Goal: Use online tool/utility: Utilize a website feature to perform a specific function

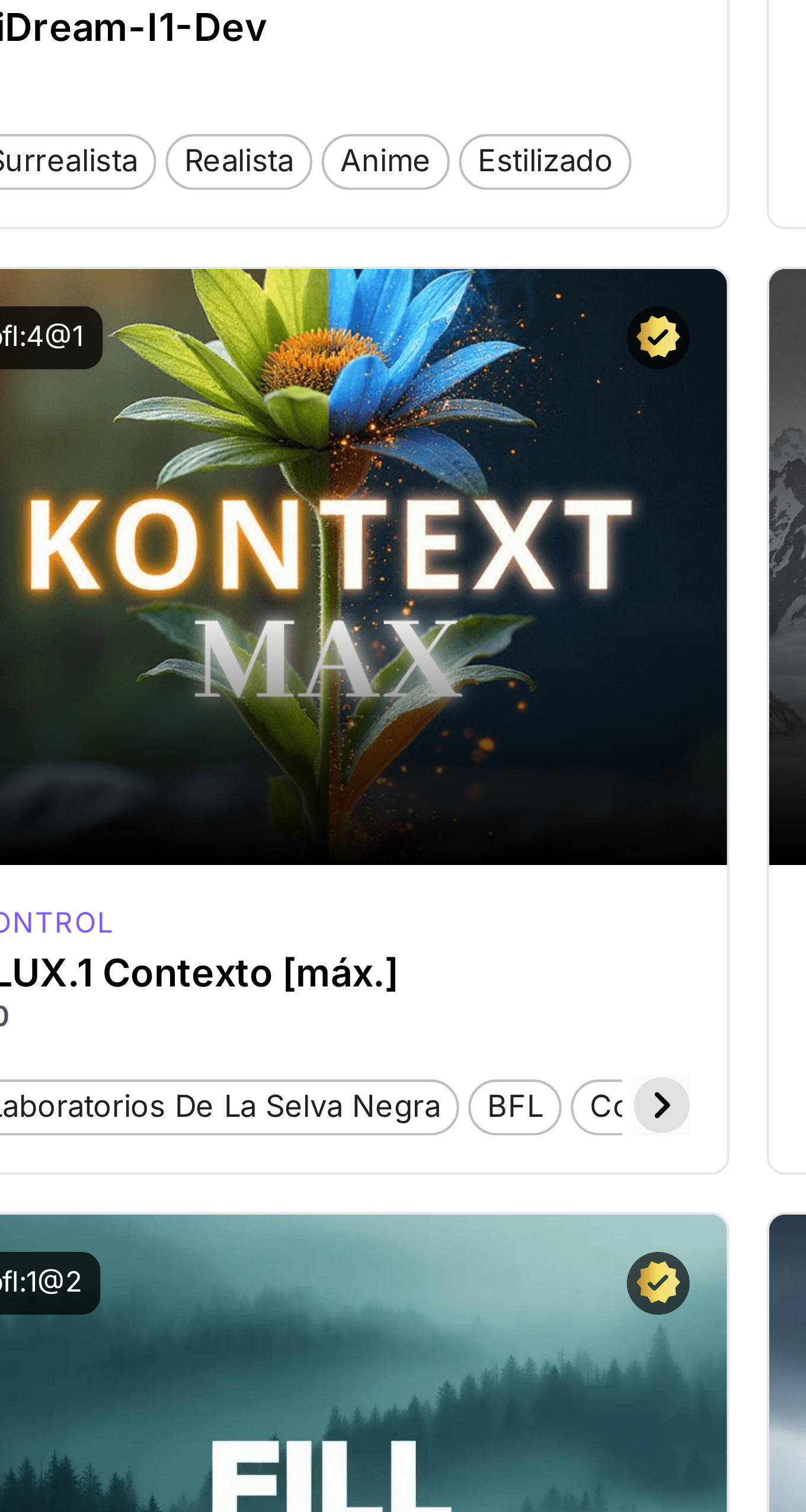
scroll to position [8, 0]
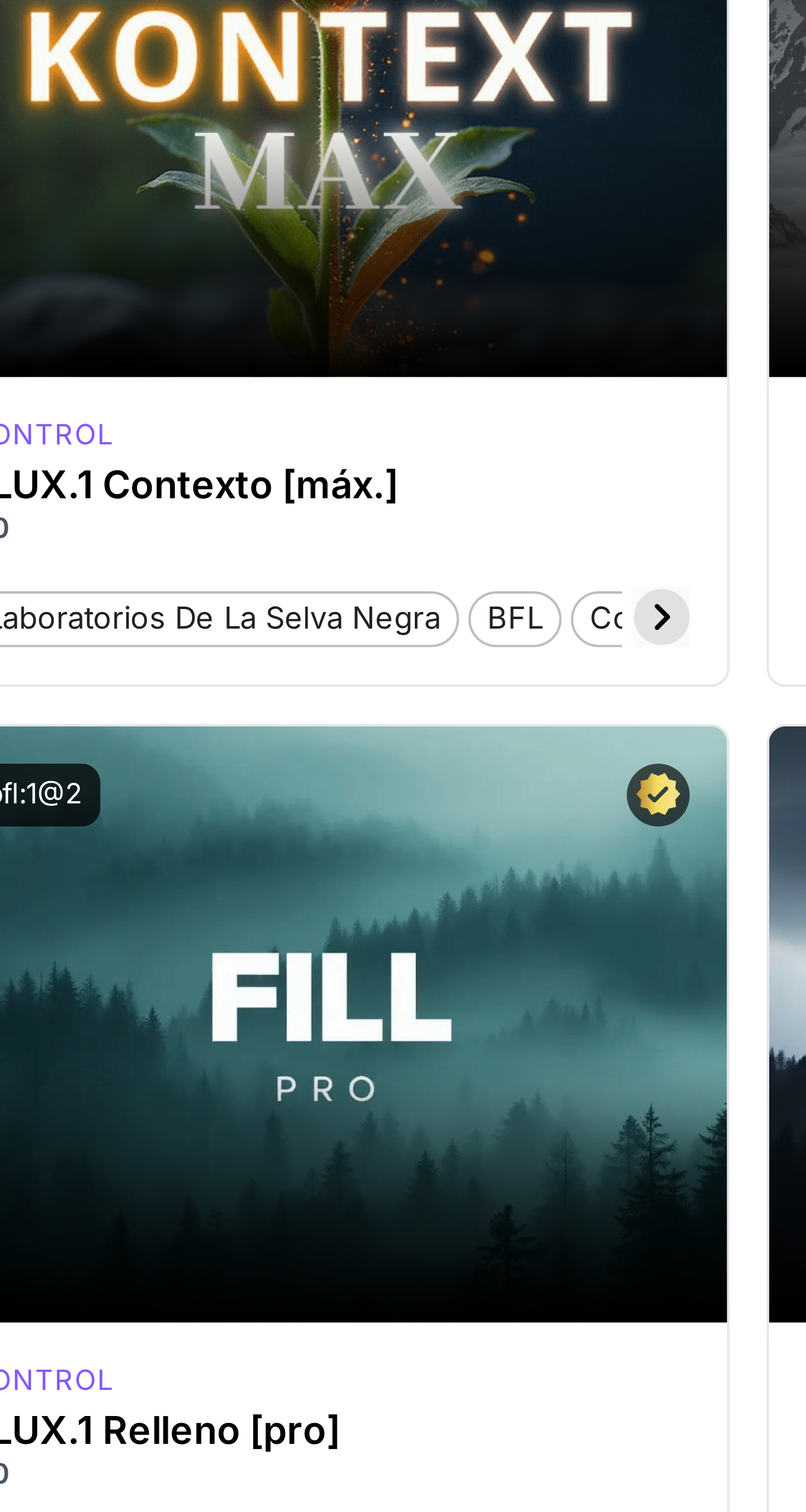
click at [295, 724] on div "Lanzamiento en el patio de juegos" at bounding box center [260, 698] width 203 height 151
click at [305, 704] on div "Lanzamiento en el patio de juegos" at bounding box center [260, 698] width 164 height 18
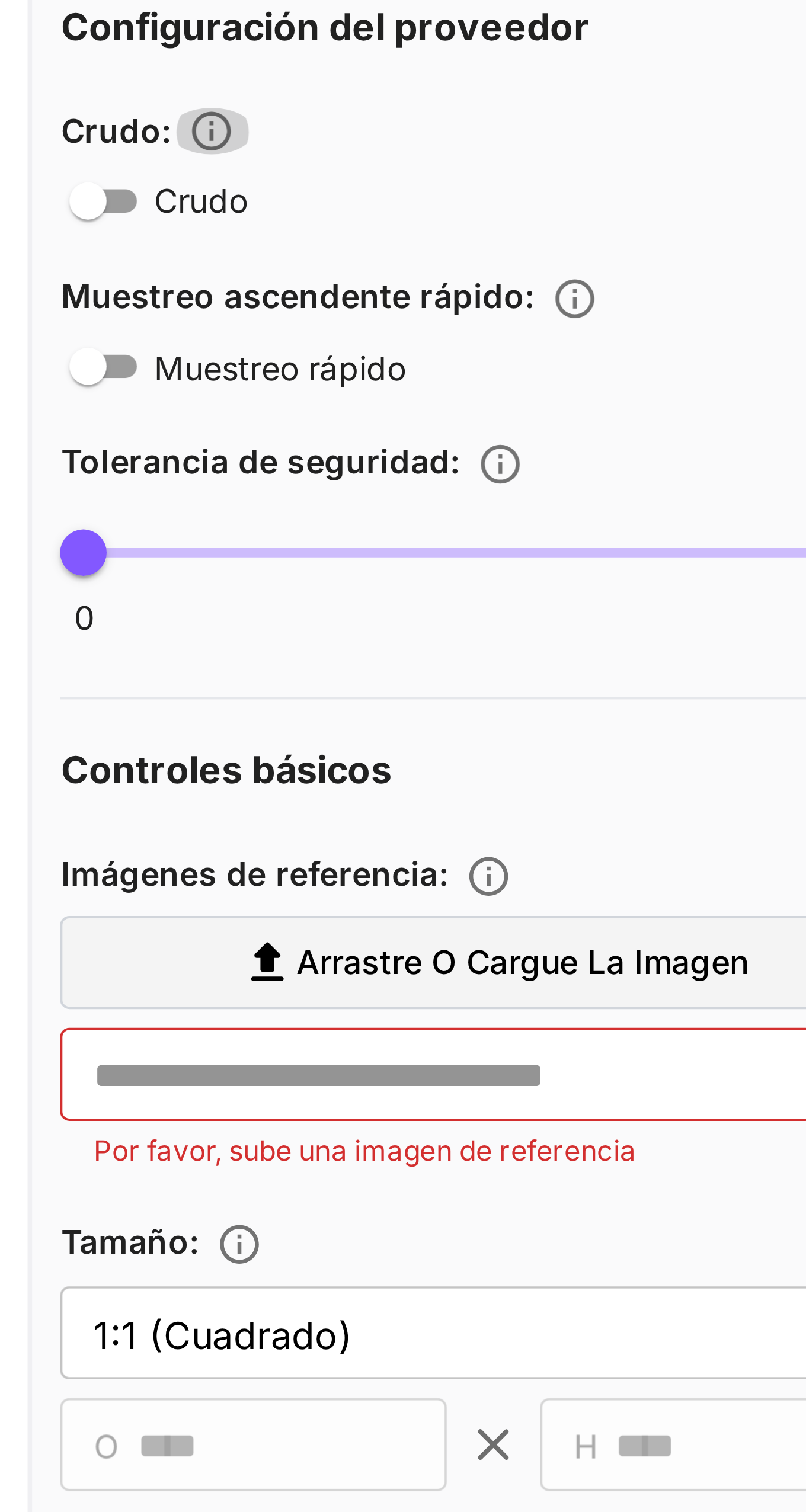
click at [108, 317] on icon "Controla el nivel de posprocesamiento aplicado a las imágenes generadas." at bounding box center [104, 322] width 10 height 10
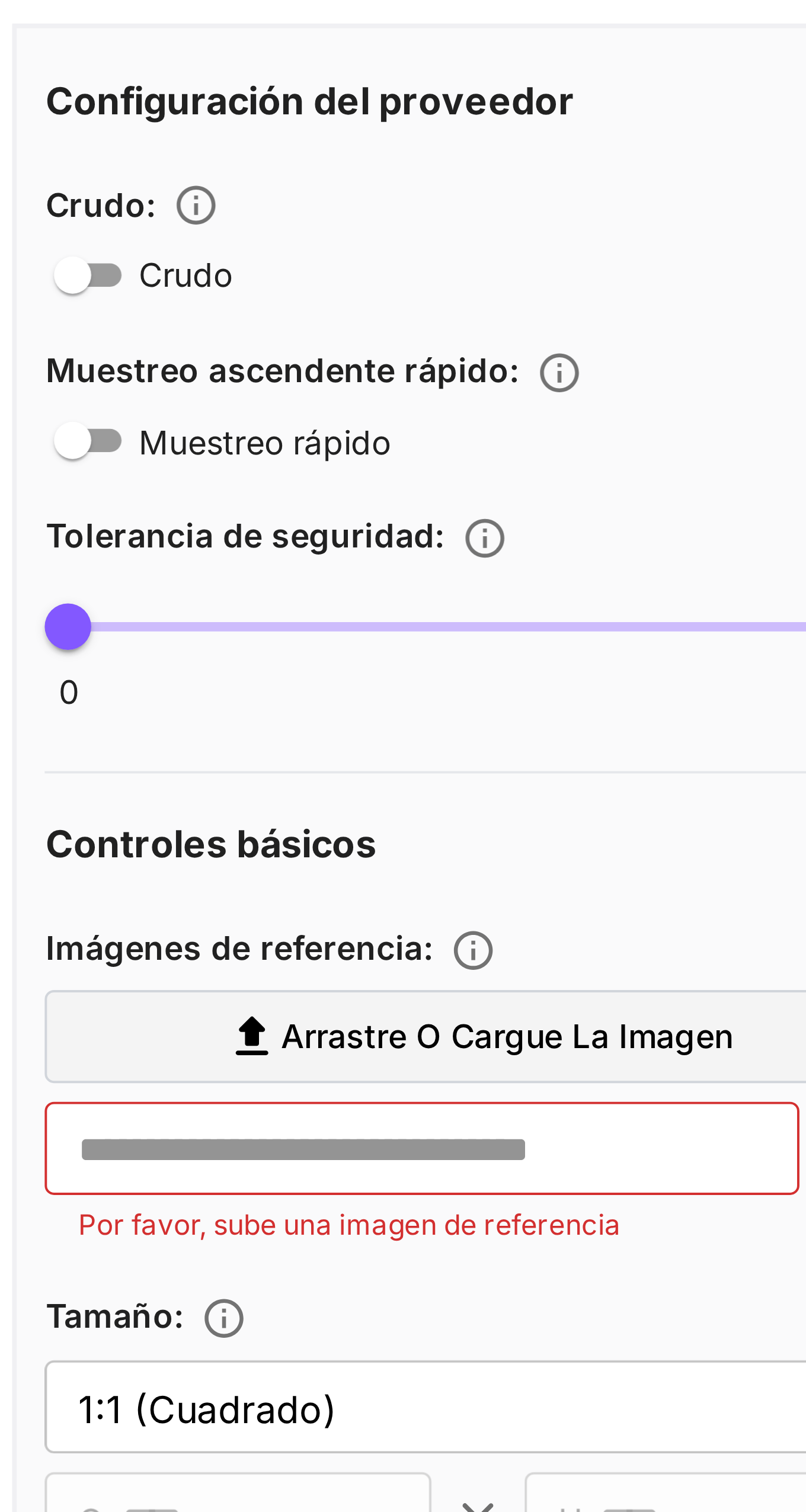
click at [180, 403] on icon "Controla el nivel de tolerancia para la moderación del contenido de entrada y s…" at bounding box center [177, 406] width 12 height 12
click at [173, 402] on icon "Controla el nivel de tolerancia para la moderación del contenido de entrada y s…" at bounding box center [177, 406] width 12 height 12
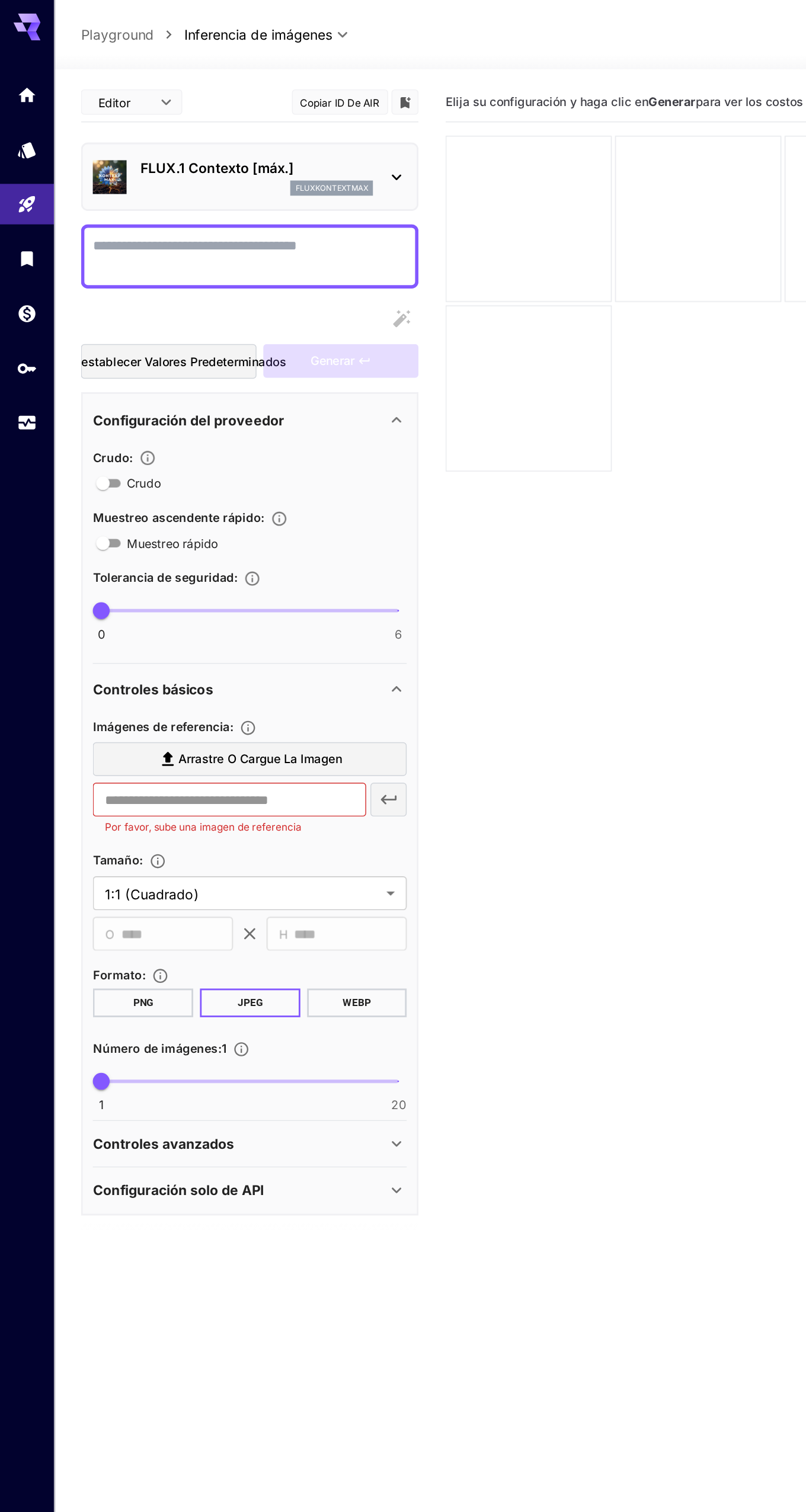
click at [200, 361] on icon "Permite la mejora y expansión automáticas de la solicitud de entrada para mejor…" at bounding box center [196, 364] width 12 height 12
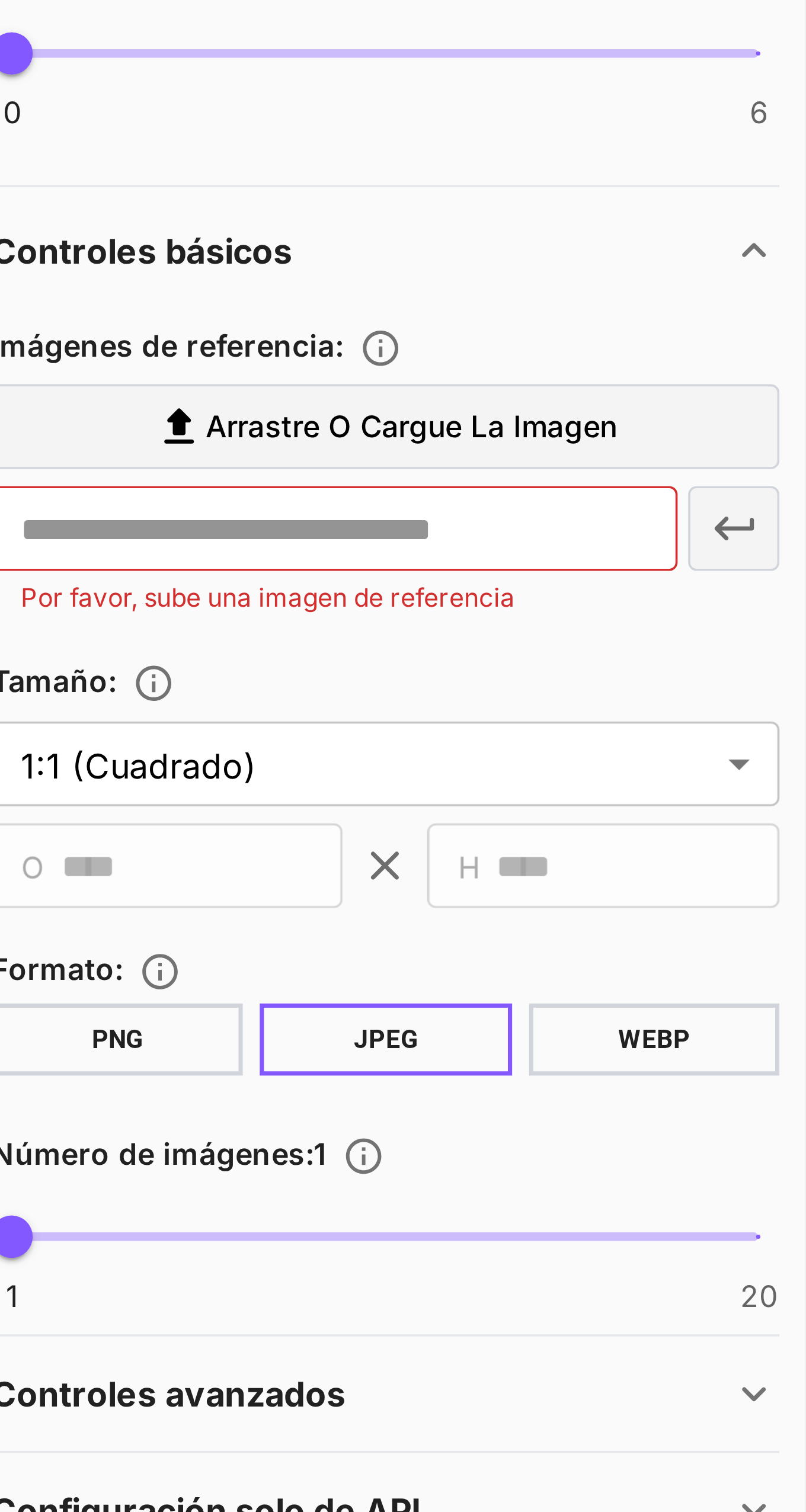
click at [112, 699] on button "PNG" at bounding box center [100, 705] width 70 height 20
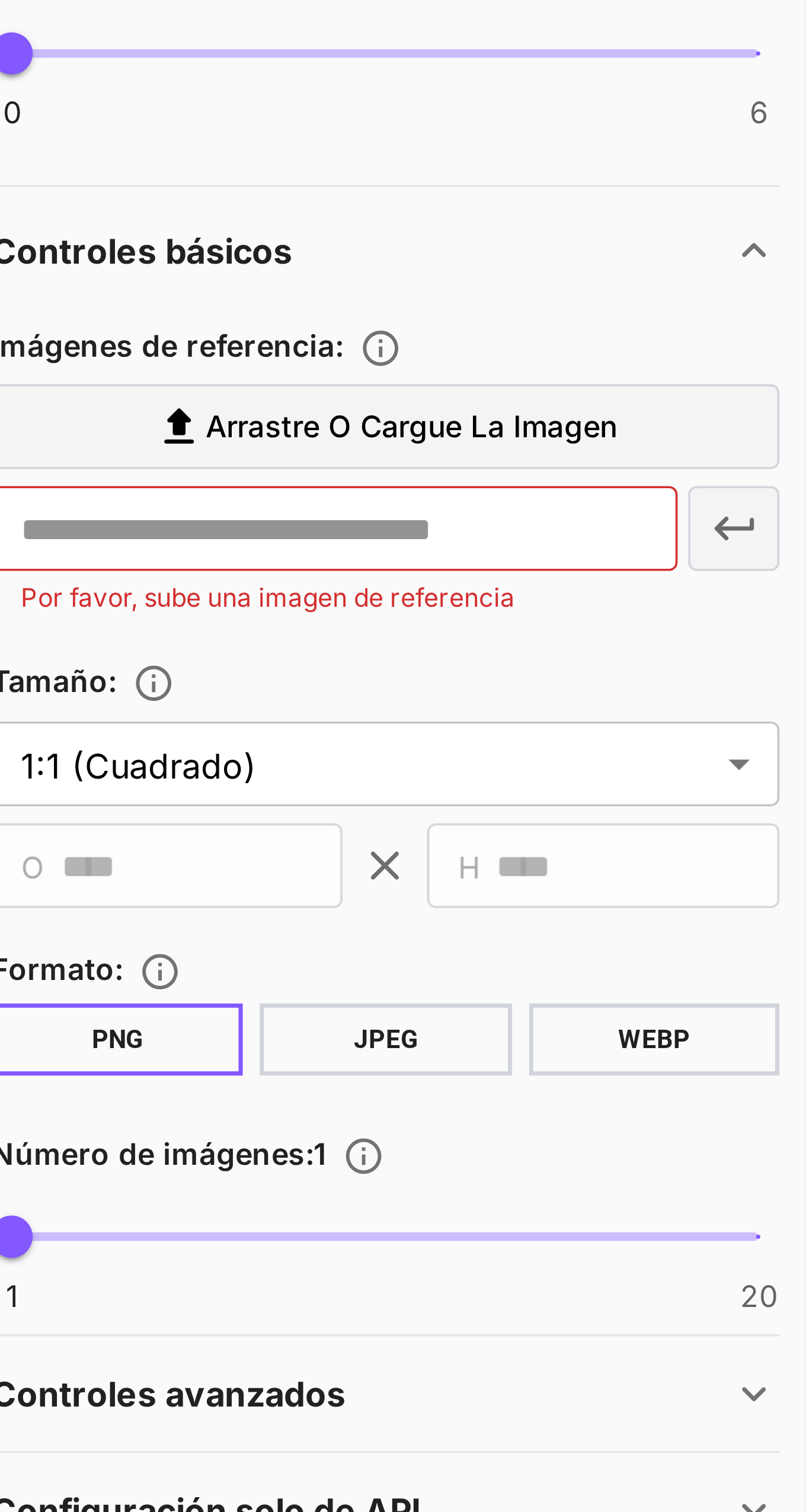
click at [284, 624] on body "**********" at bounding box center [403, 802] width 806 height 1605
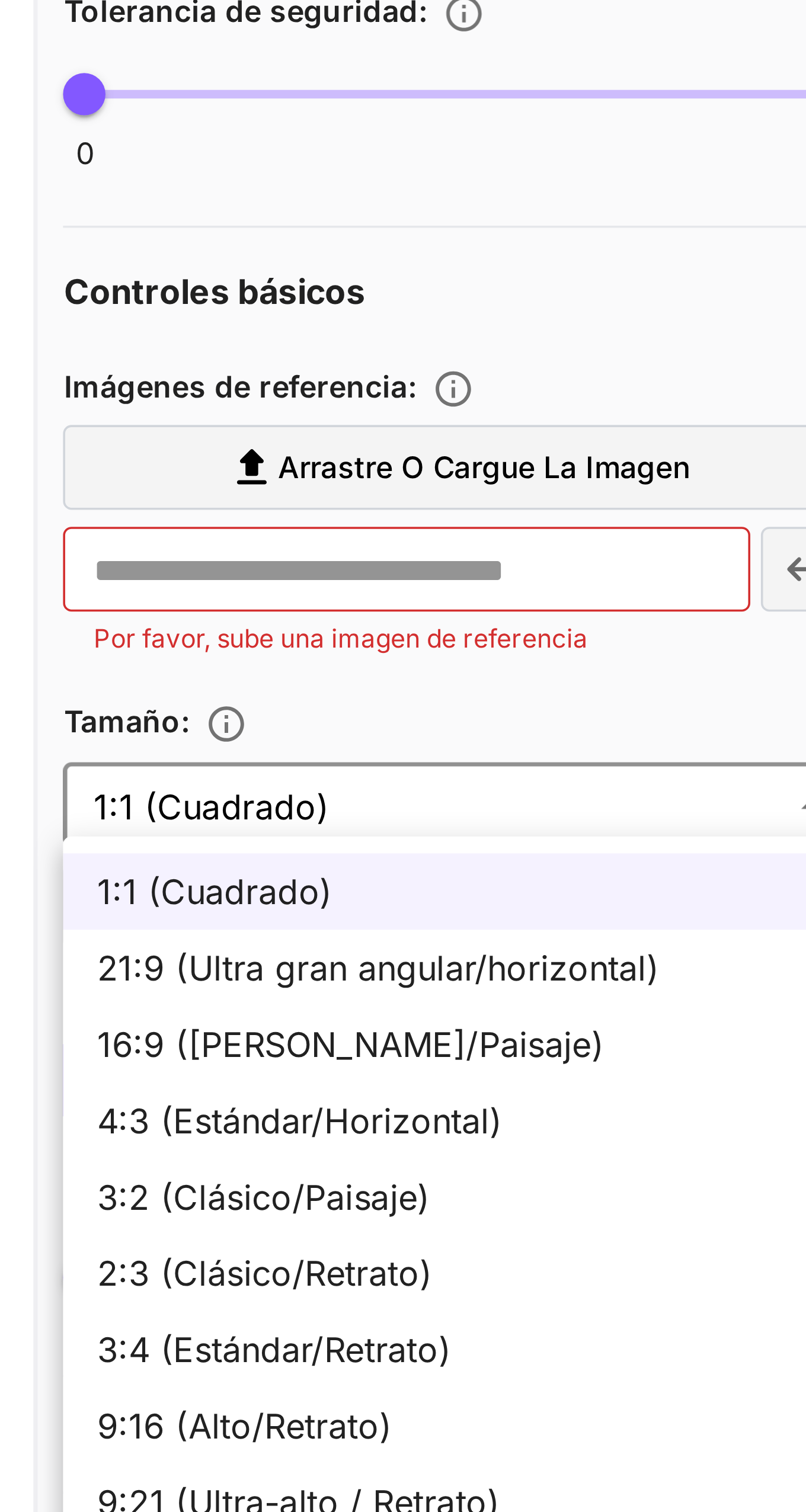
click at [139, 759] on font "2:3 (Clásico/Retrato)" at bounding box center [121, 758] width 93 height 12
type input "**********"
type input "***"
type input "****"
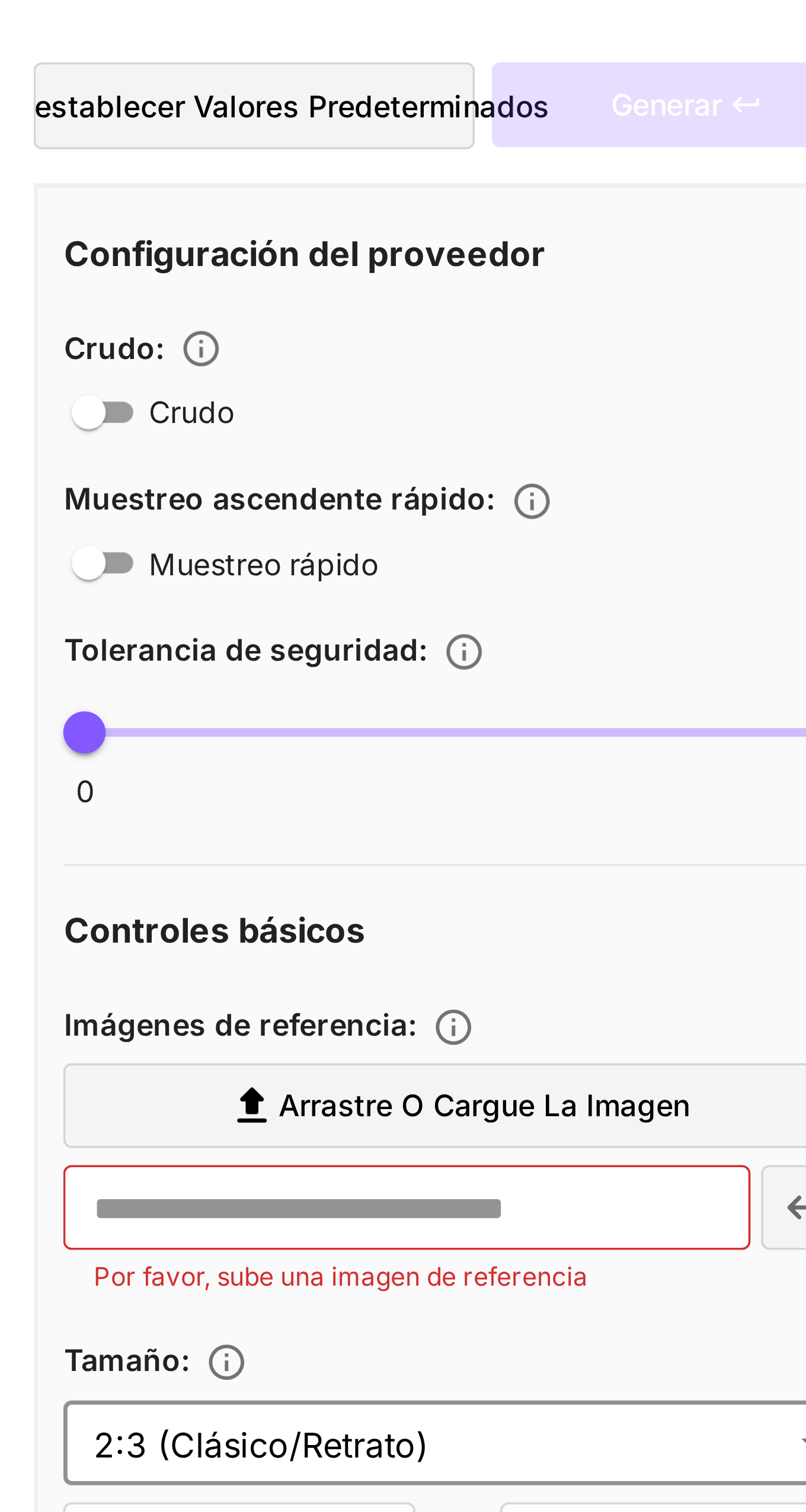
click at [205, 528] on font "Arrastre o cargue la imagen" at bounding box center [182, 532] width 115 height 10
click at [0, 0] on input "Arrastre o cargue la imagen" at bounding box center [0, 0] width 0 height 0
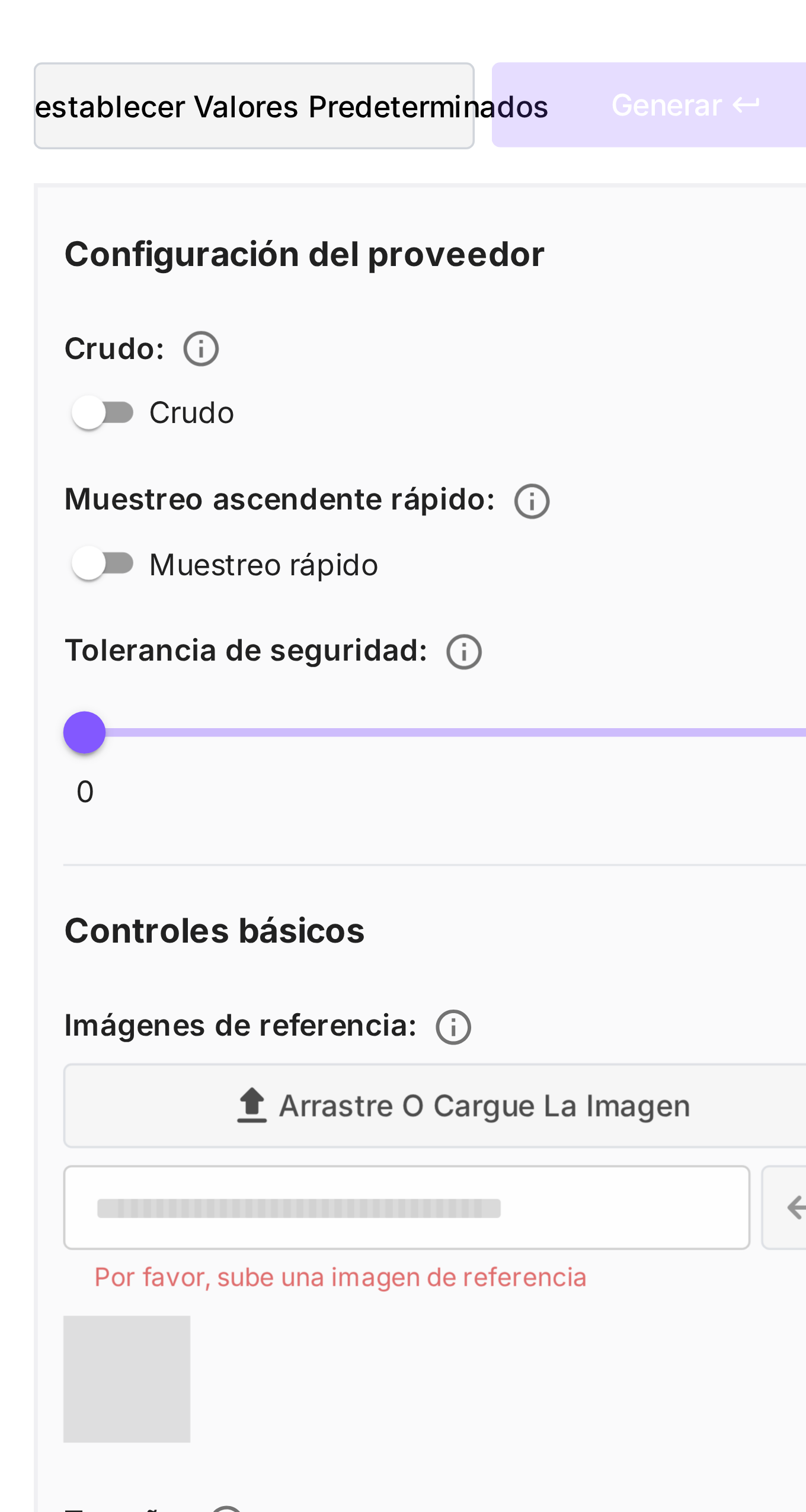
type input "**********"
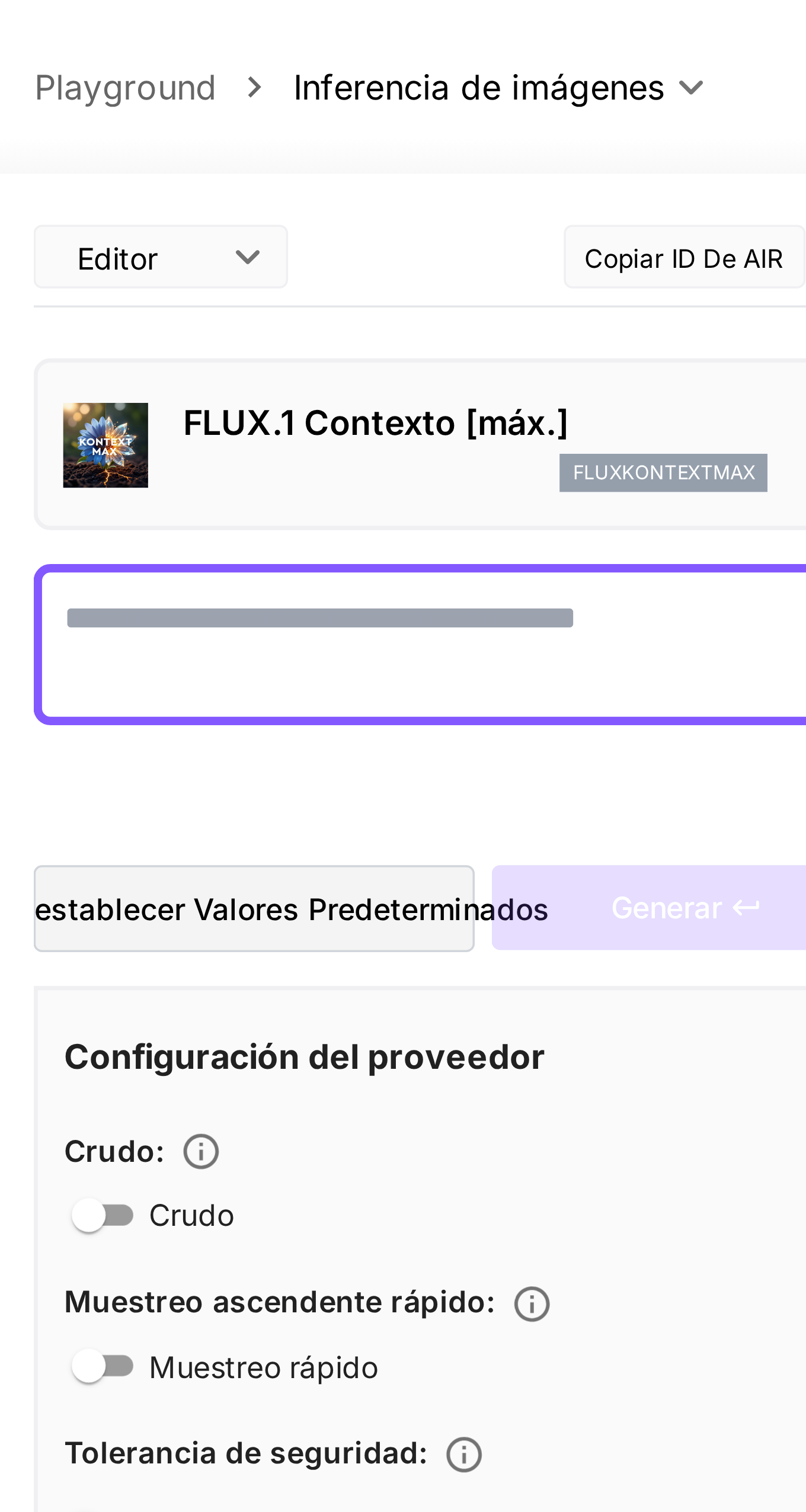
paste textarea "**********"
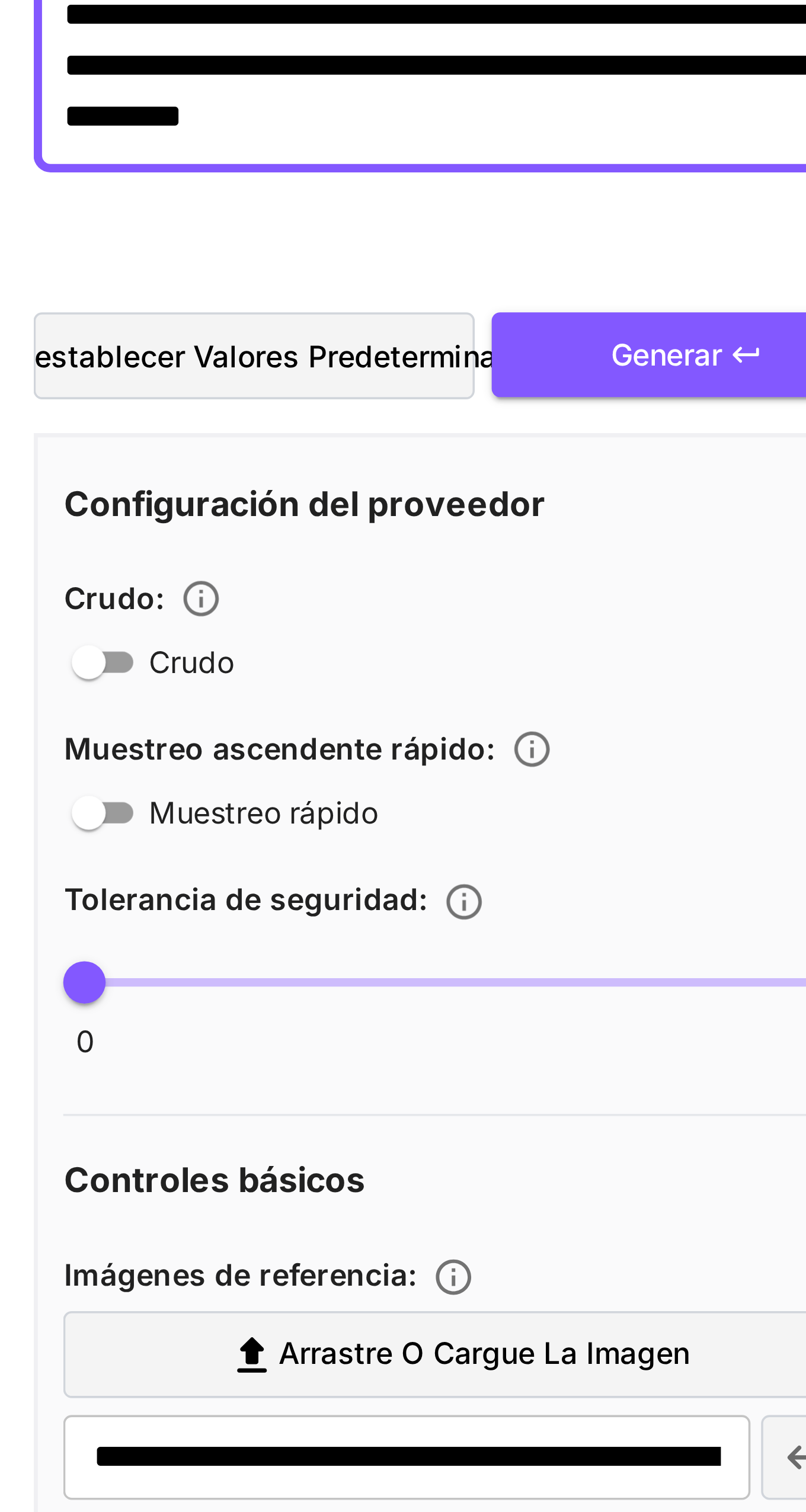
click at [241, 266] on font "Generar" at bounding box center [233, 267] width 31 height 10
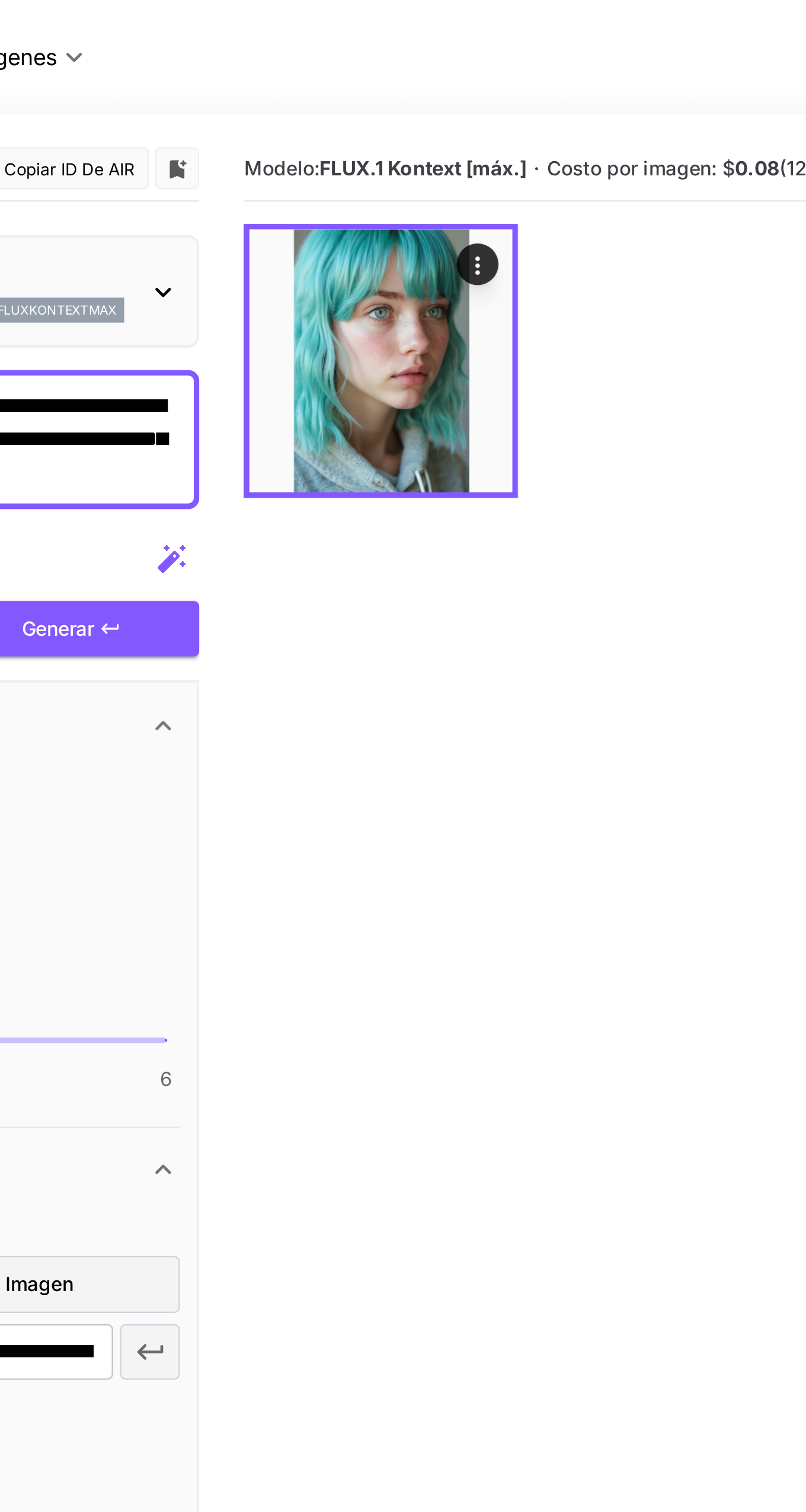
click at [360, 151] on img at bounding box center [371, 153] width 112 height 112
click at [413, 111] on icon "Comportamiento" at bounding box center [413, 112] width 2 height 7
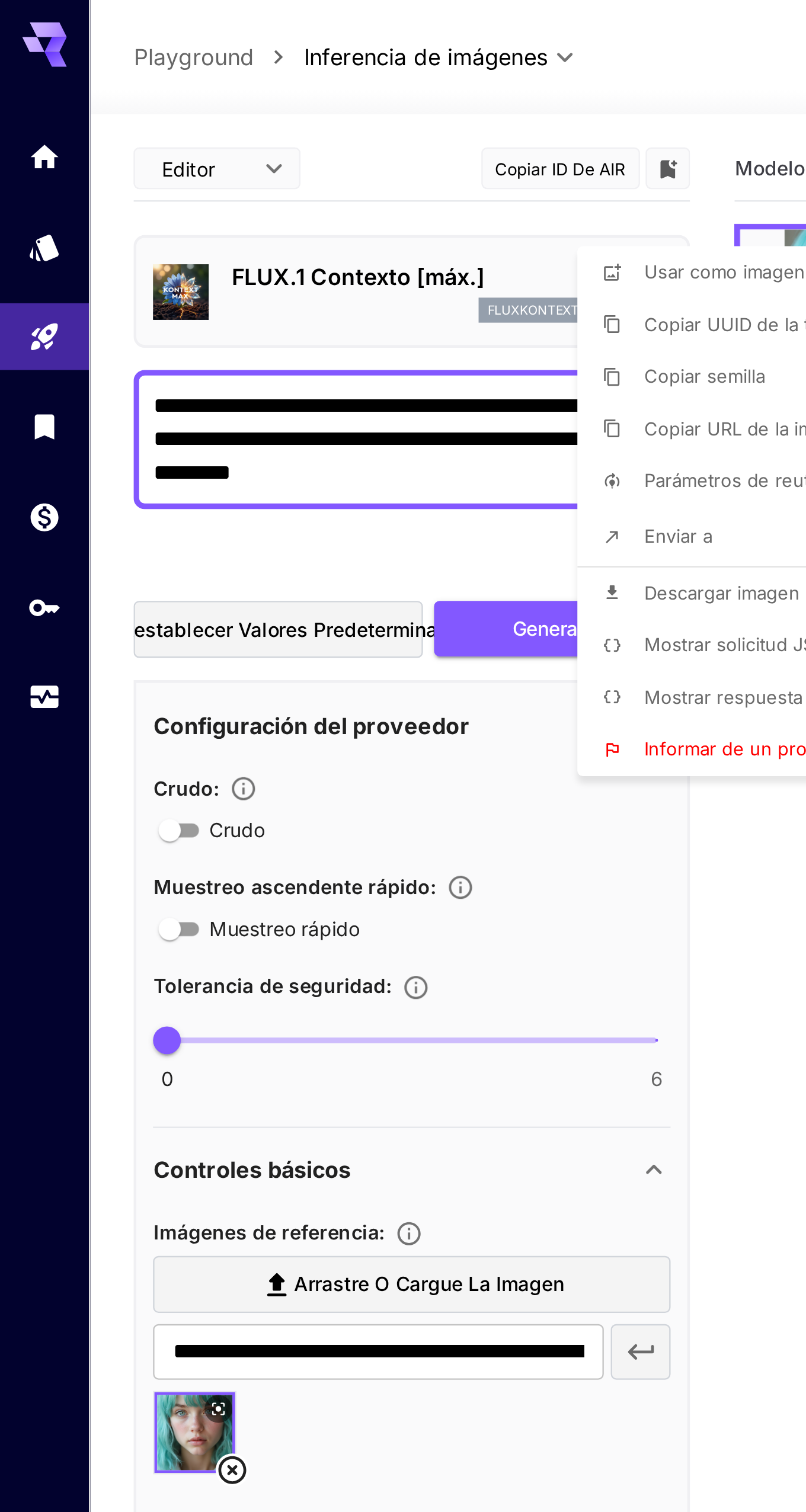
click at [307, 427] on div at bounding box center [403, 756] width 806 height 1512
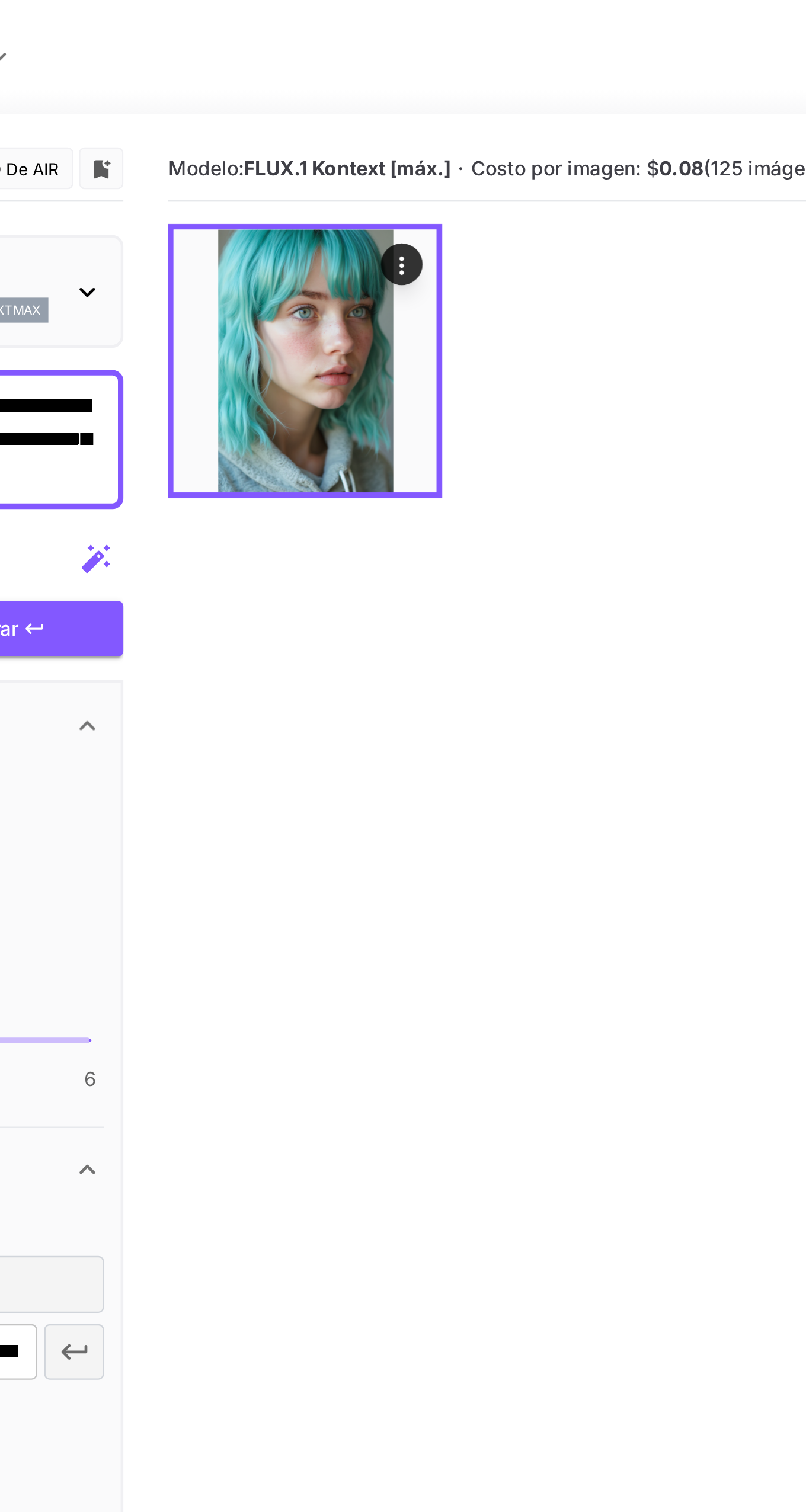
click at [413, 112] on icon "Comportamiento" at bounding box center [413, 112] width 2 height 7
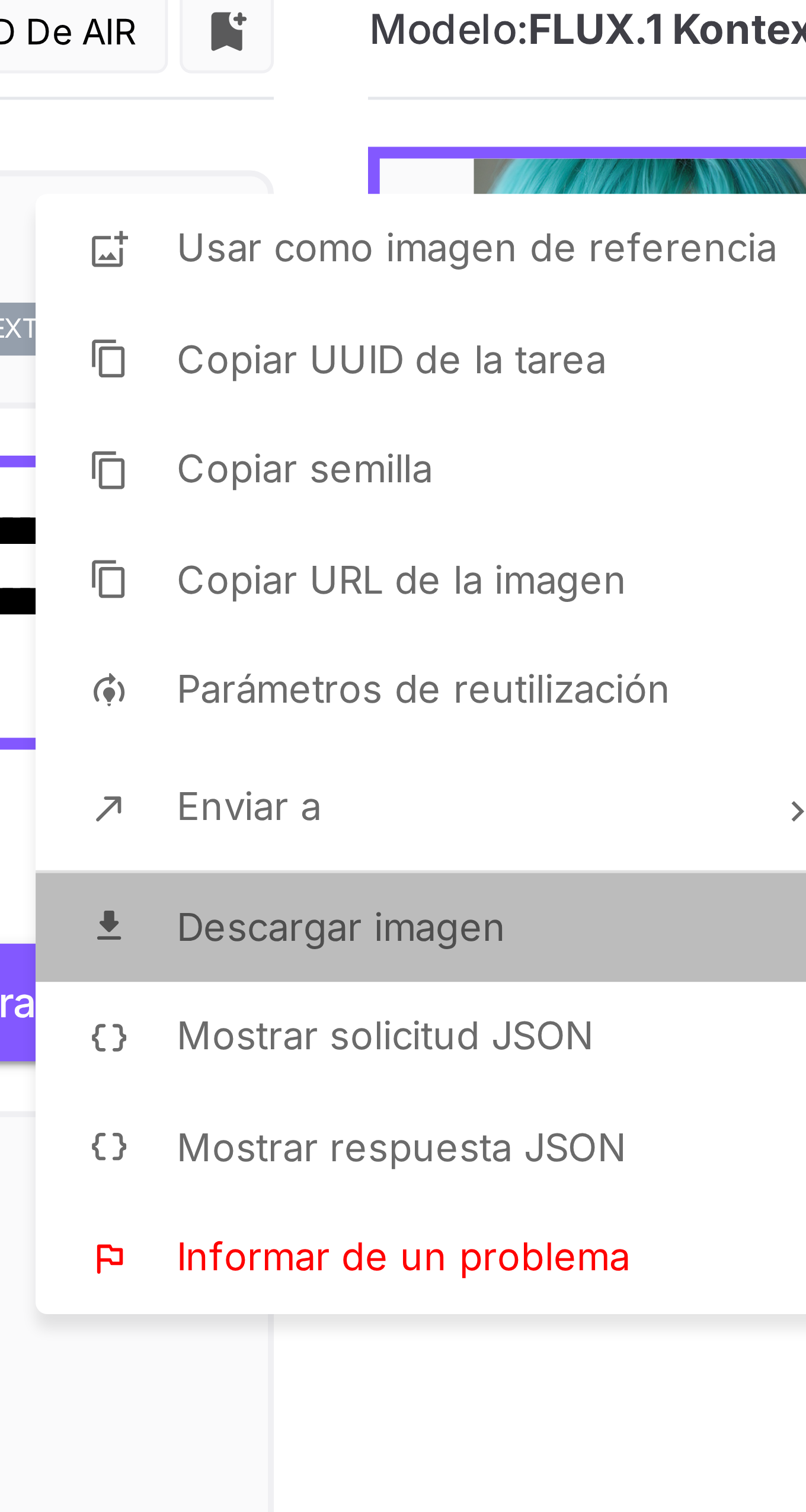
click at [279, 254] on font "Descargar imagen" at bounding box center [307, 252] width 66 height 10
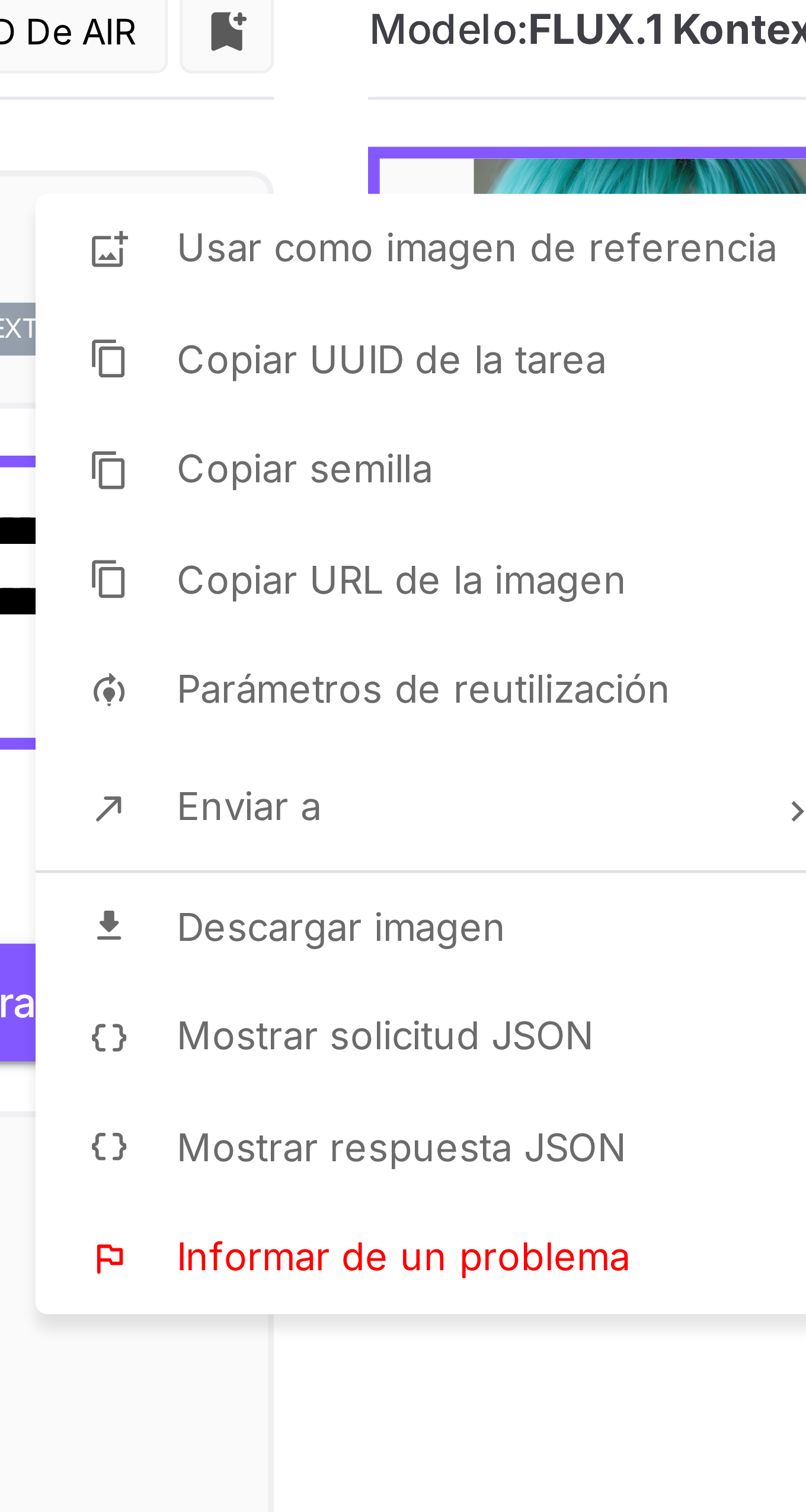
click at [319, 353] on div at bounding box center [403, 756] width 806 height 1512
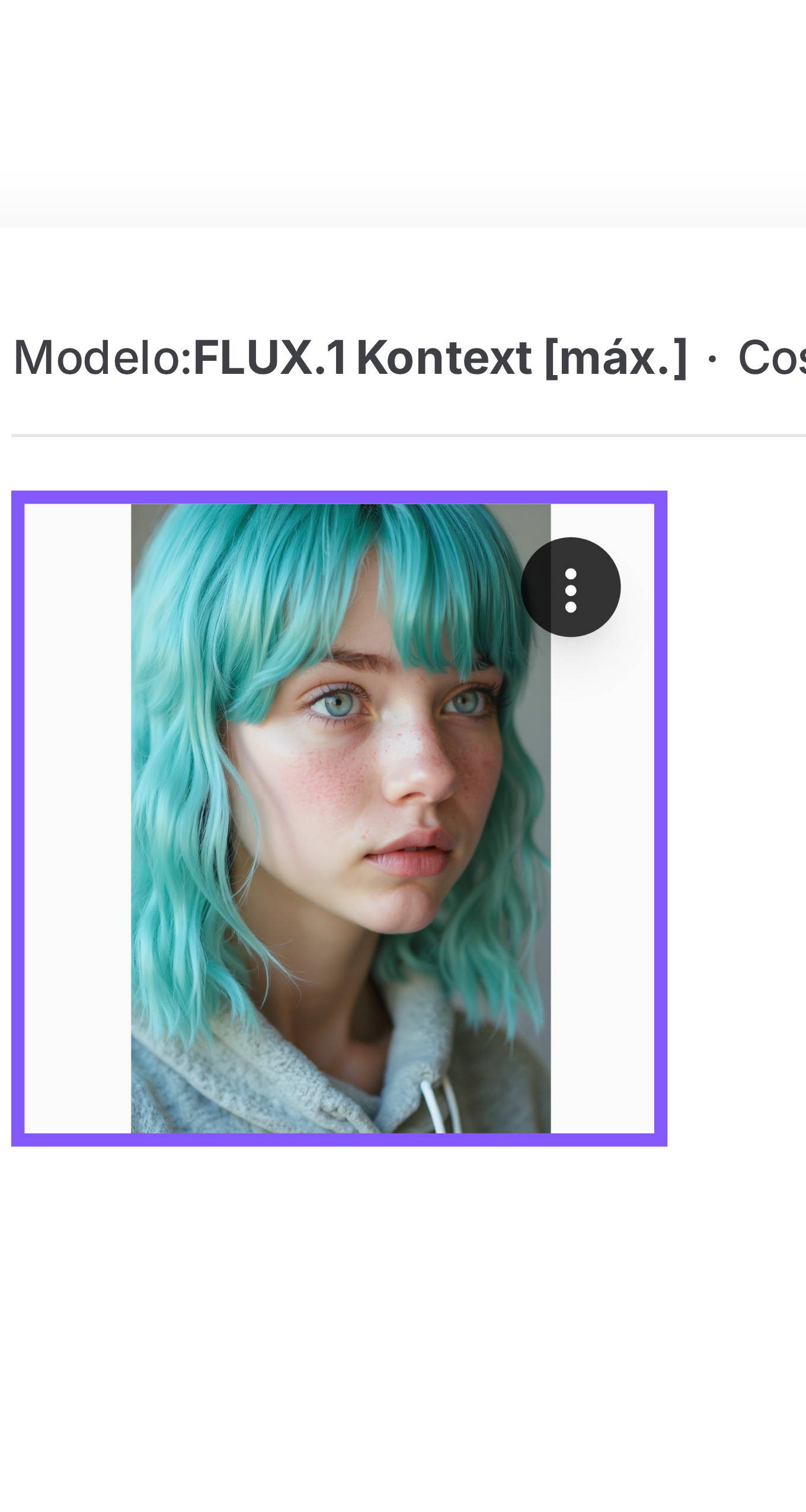
click at [413, 113] on icon "Comportamiento" at bounding box center [413, 112] width 12 height 12
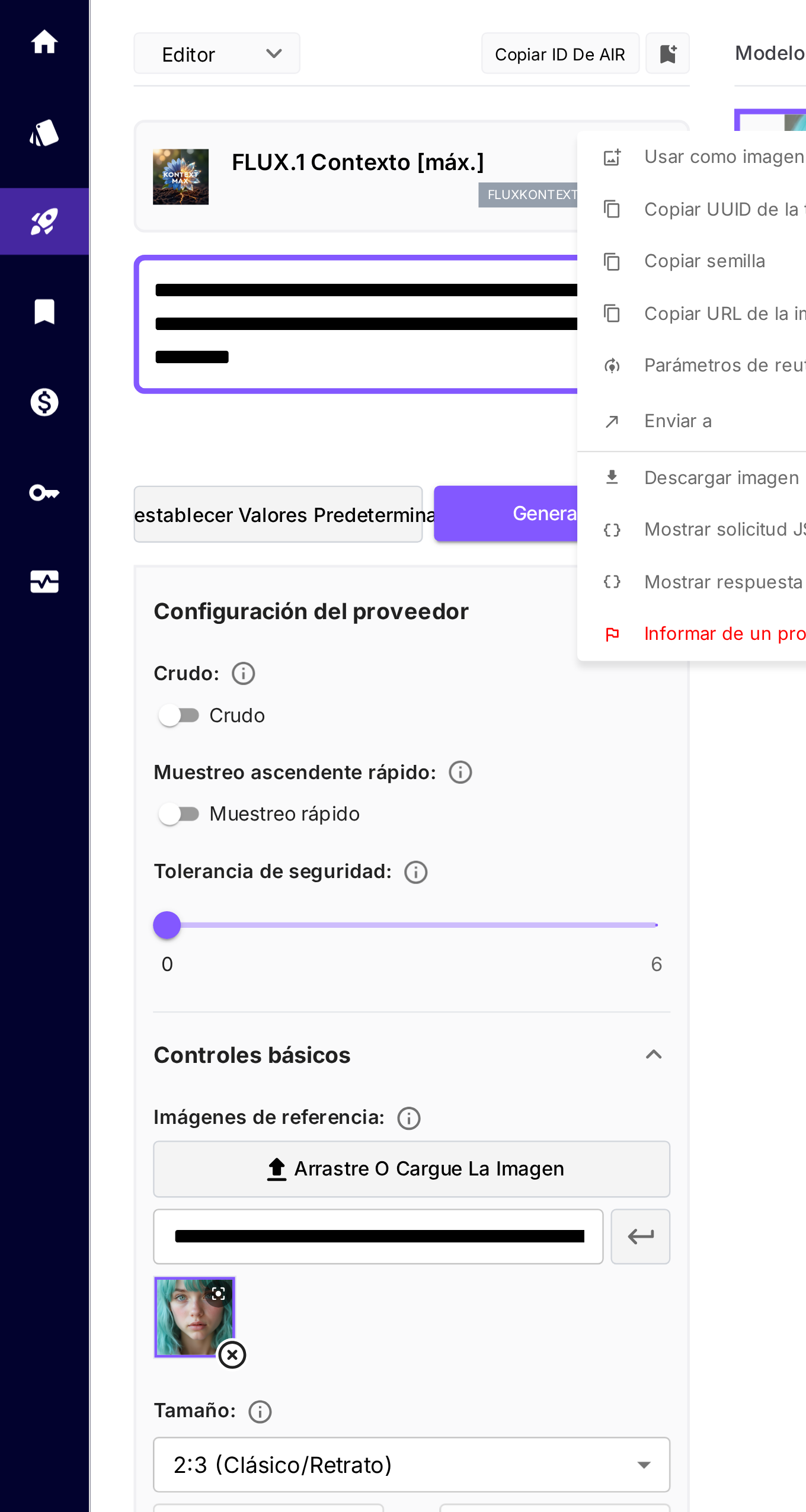
click at [80, 185] on div at bounding box center [403, 756] width 806 height 1512
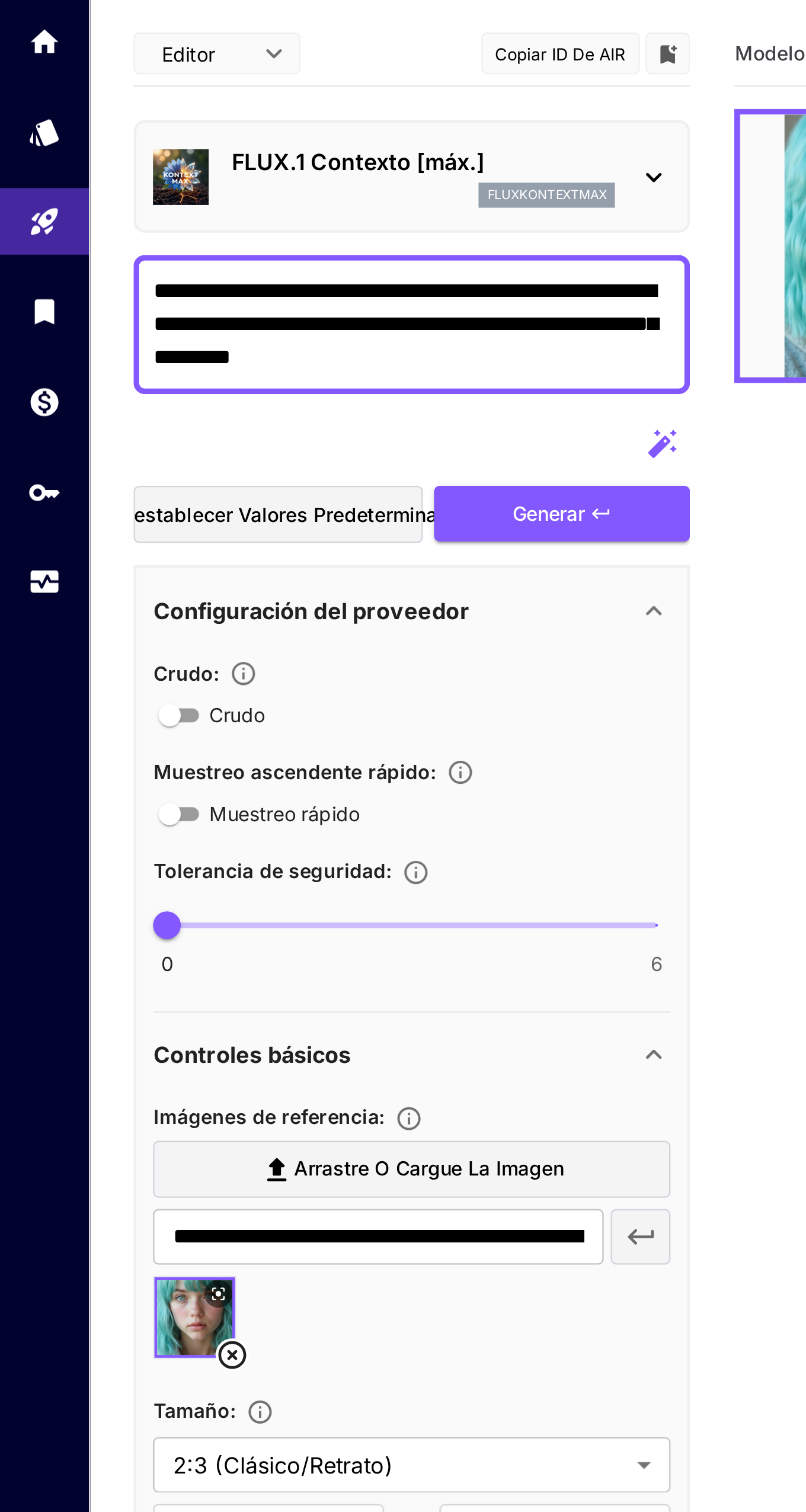
paste textarea "**********"
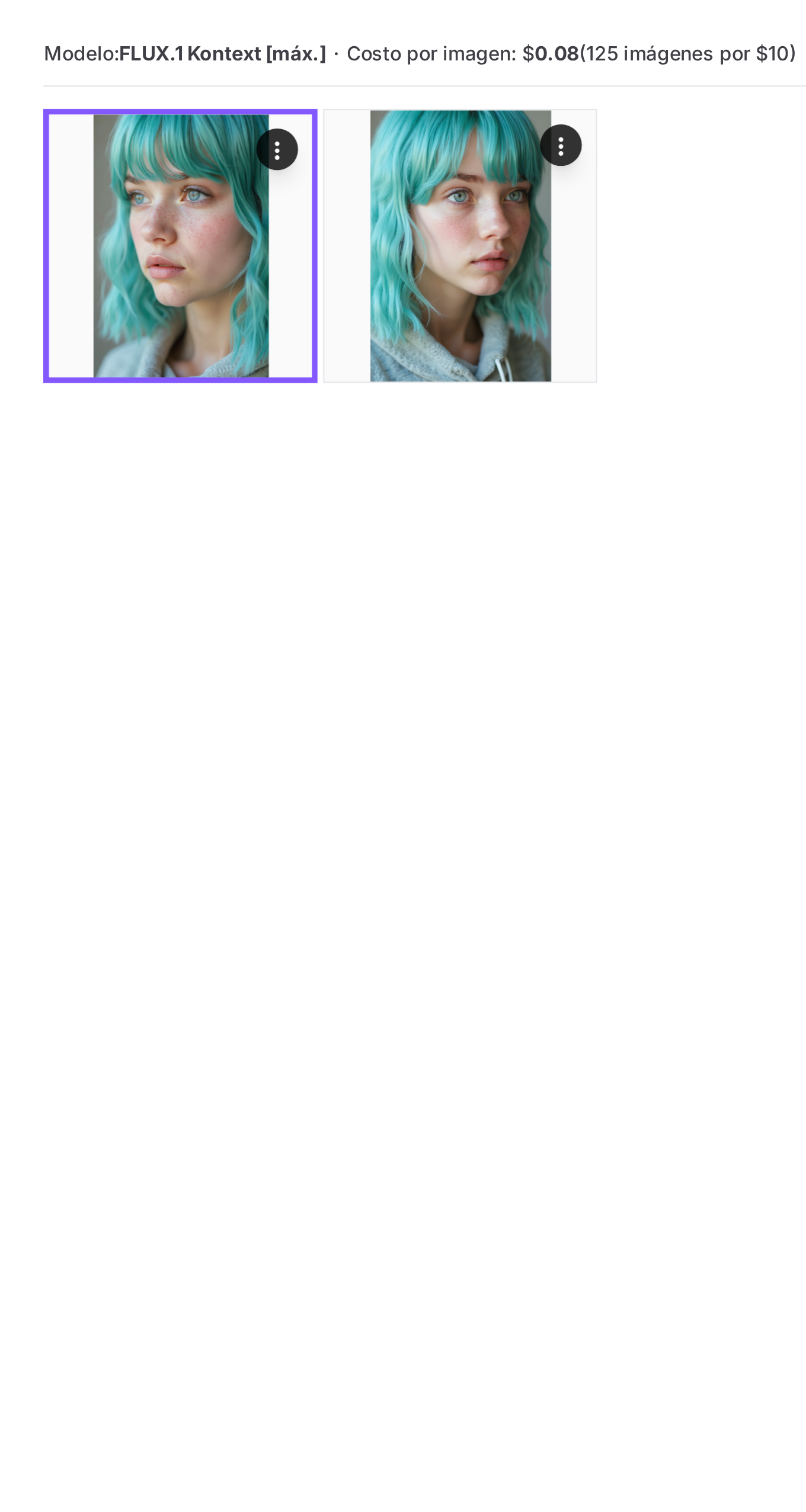
type textarea "**********"
click at [413, 112] on icon "Comportamiento" at bounding box center [413, 112] width 2 height 7
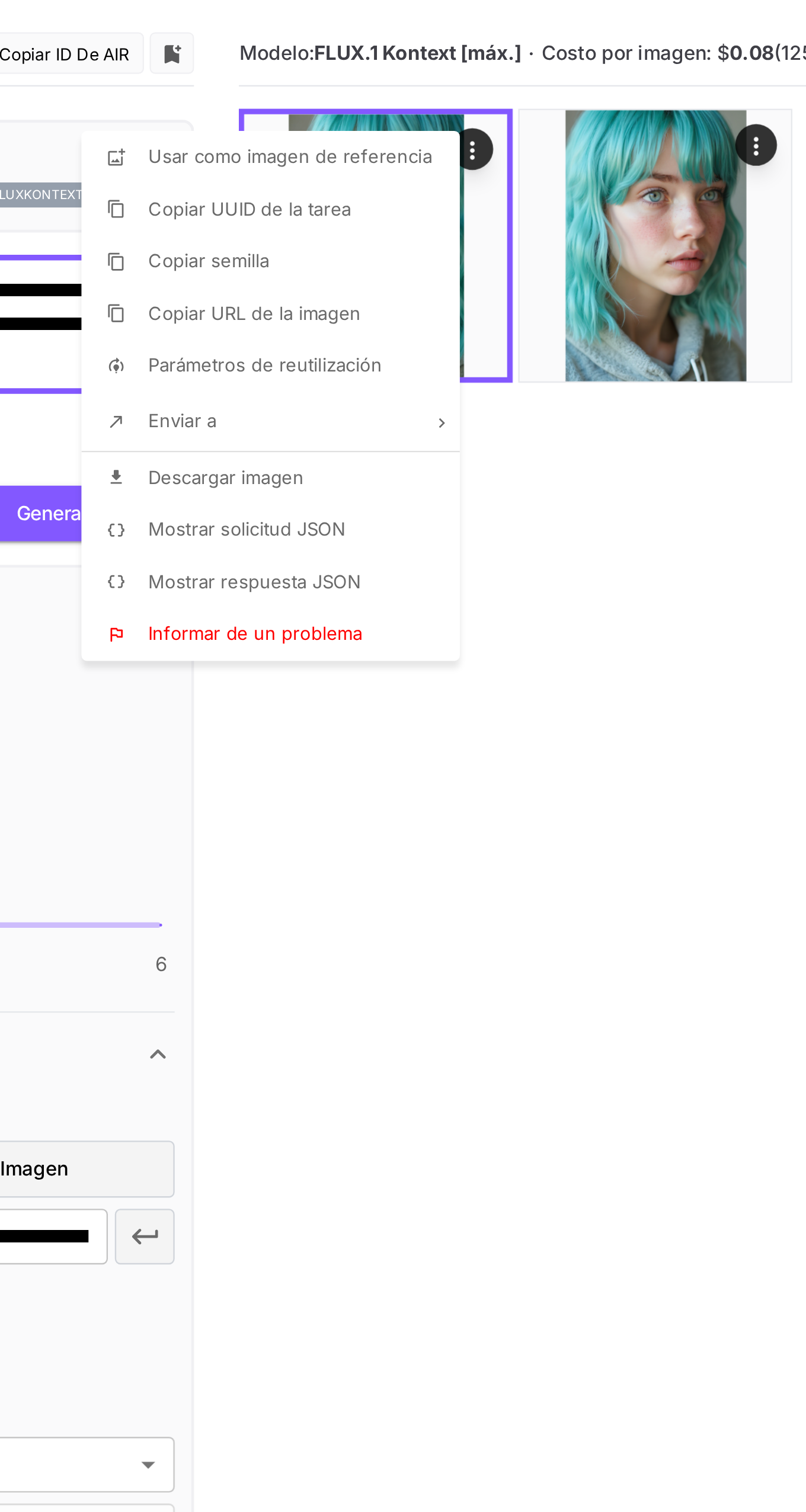
click at [269, 246] on li "Descargar imagen" at bounding box center [330, 253] width 168 height 22
click at [411, 471] on div at bounding box center [403, 756] width 806 height 1512
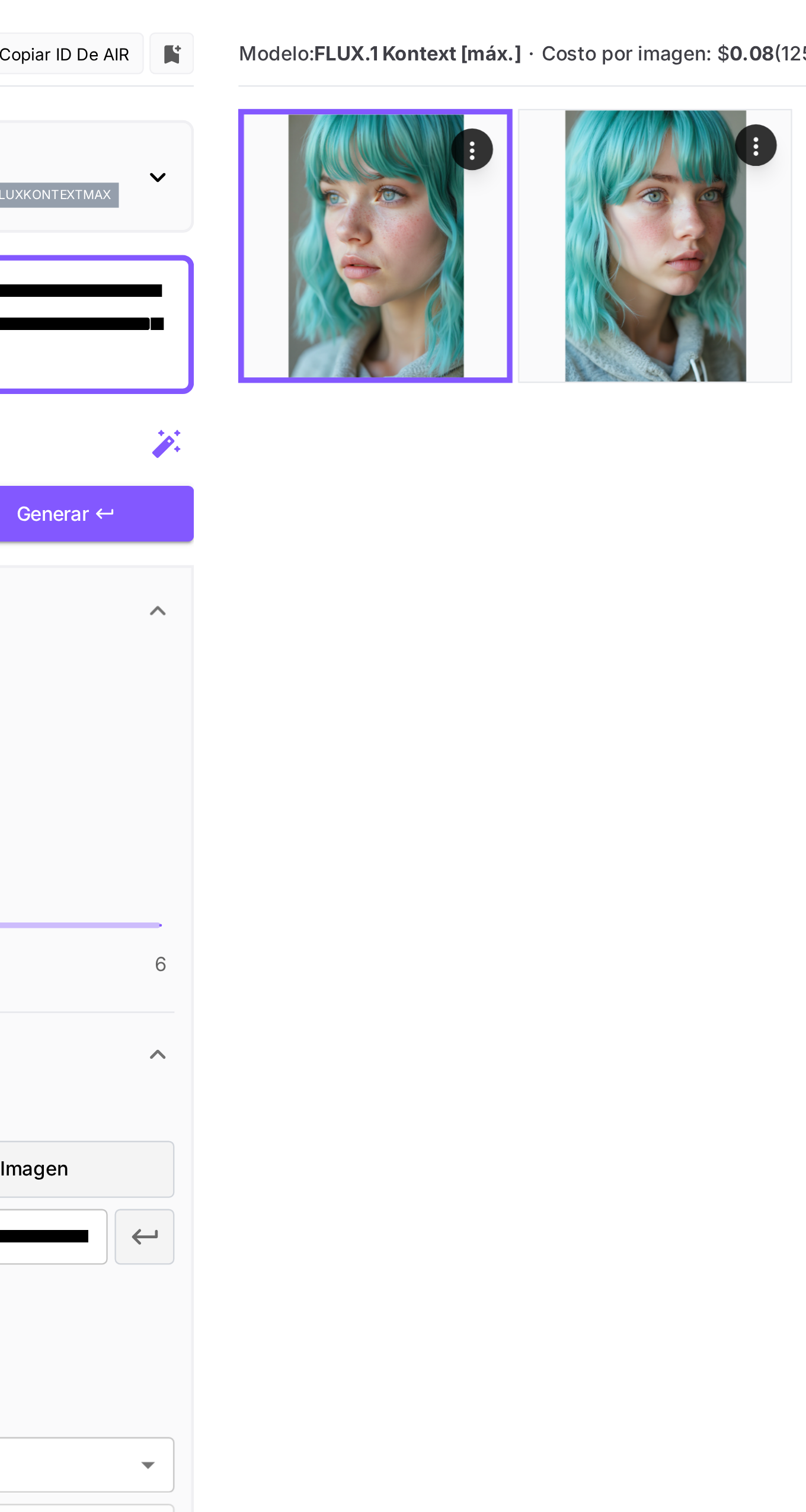
click at [359, 166] on img at bounding box center [371, 153] width 112 height 112
click at [0, 0] on icon "Abrir en pantalla completa" at bounding box center [0, 0] width 0 height 0
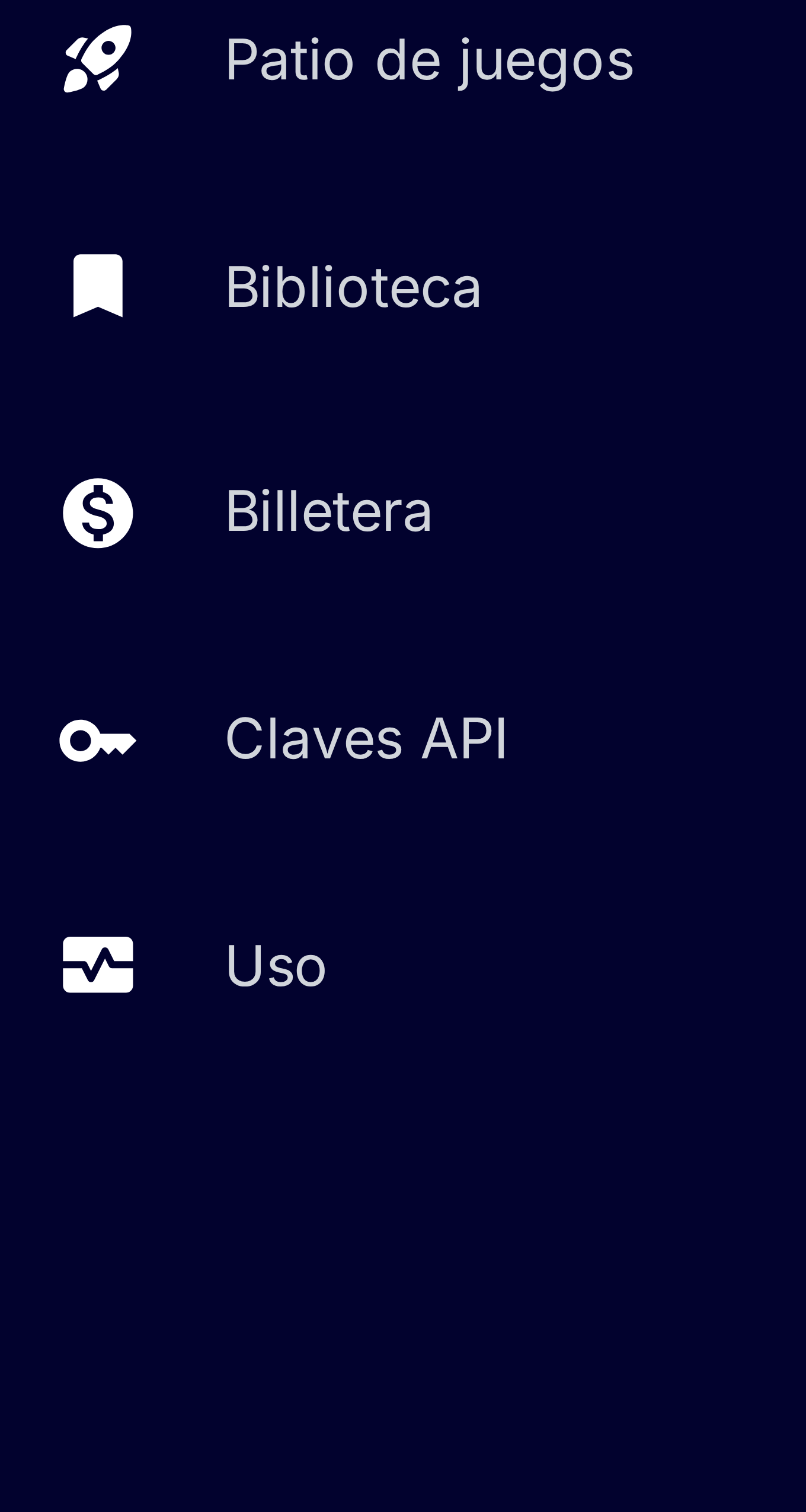
click at [40, 307] on font "Uso" at bounding box center [47, 306] width 18 height 12
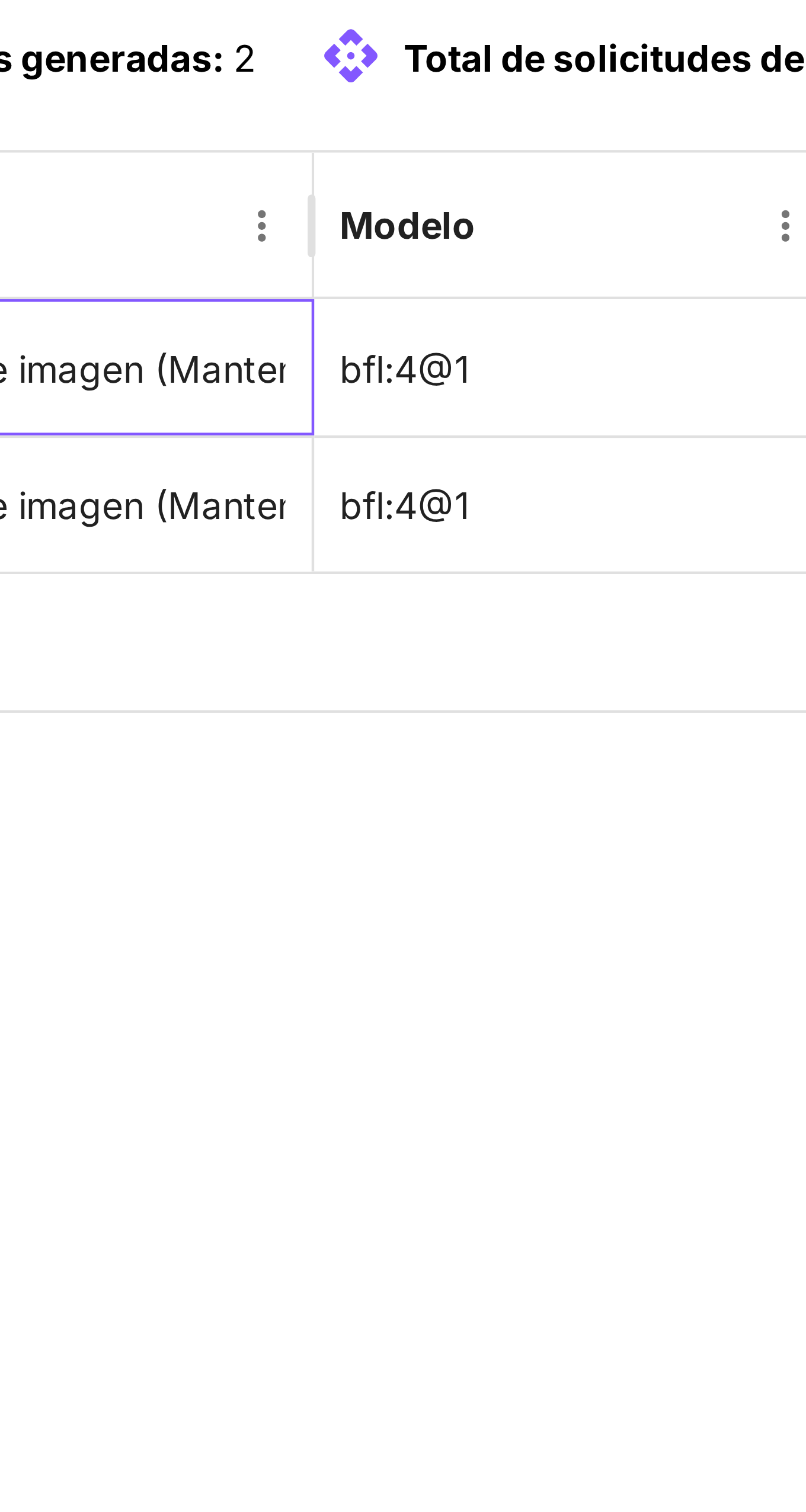
click at [242, 254] on font "Inferencia de imagen (Manteniendo la consistencia del personaje, con un estilo …" at bounding box center [513, 248] width 697 height 10
click at [248, 254] on font "Inferencia de imagen (Manteniendo la consistencia del personaje, con un estilo …" at bounding box center [513, 248] width 697 height 10
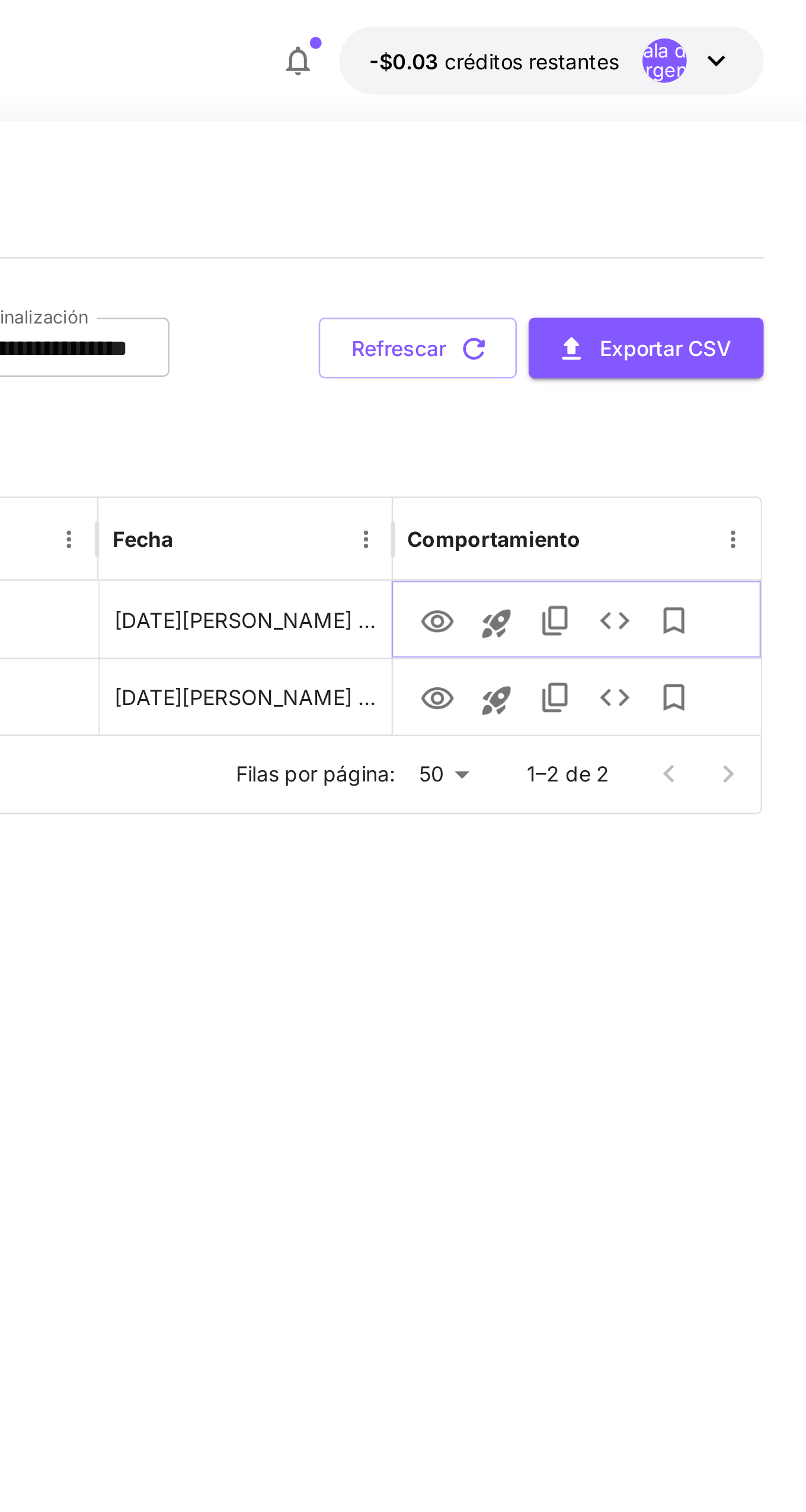
click at [703, 255] on icon "Copiar TaskUUID" at bounding box center [705, 248] width 10 height 12
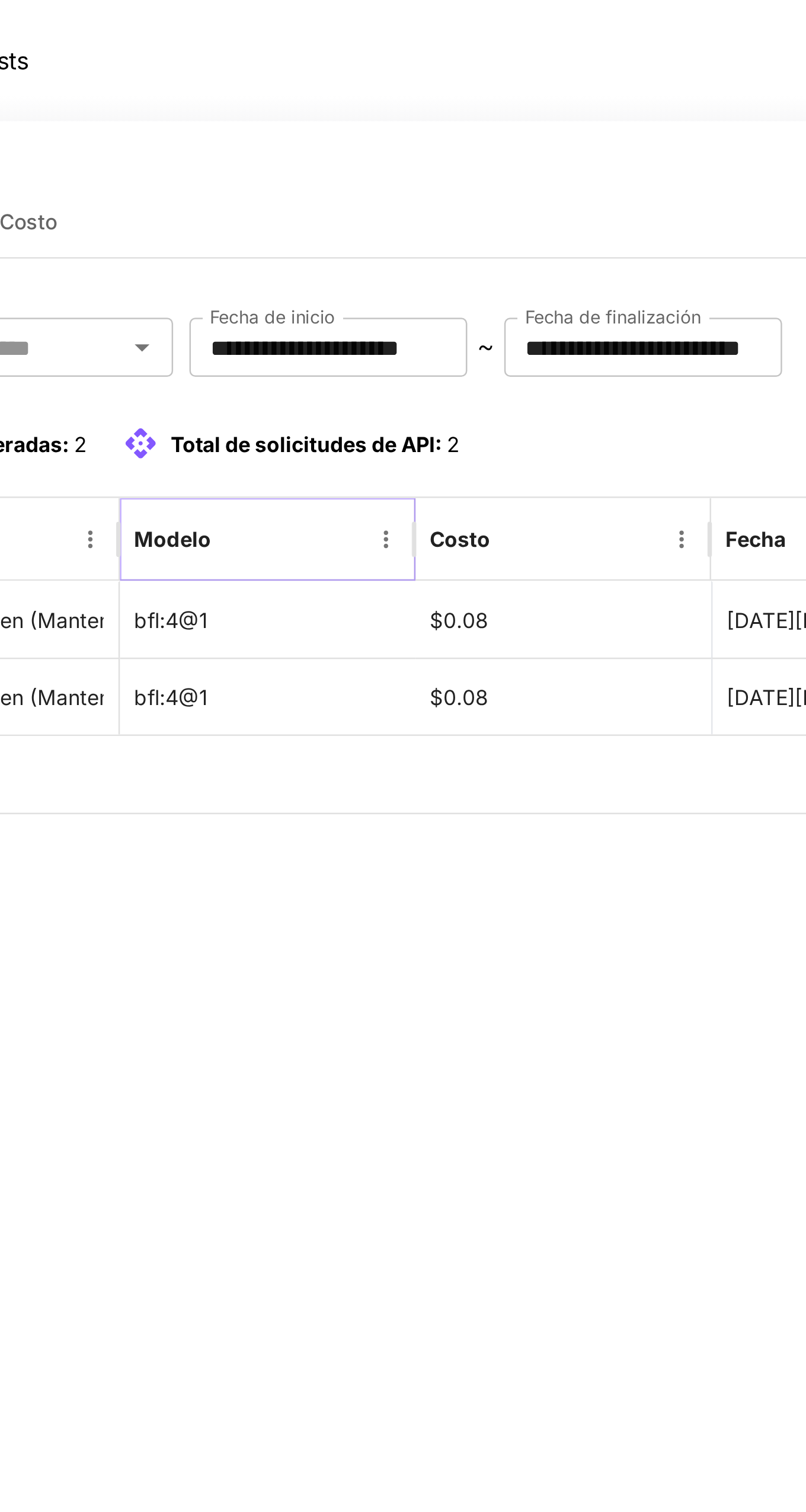
click at [387, 222] on icon "Menú" at bounding box center [393, 216] width 11 height 11
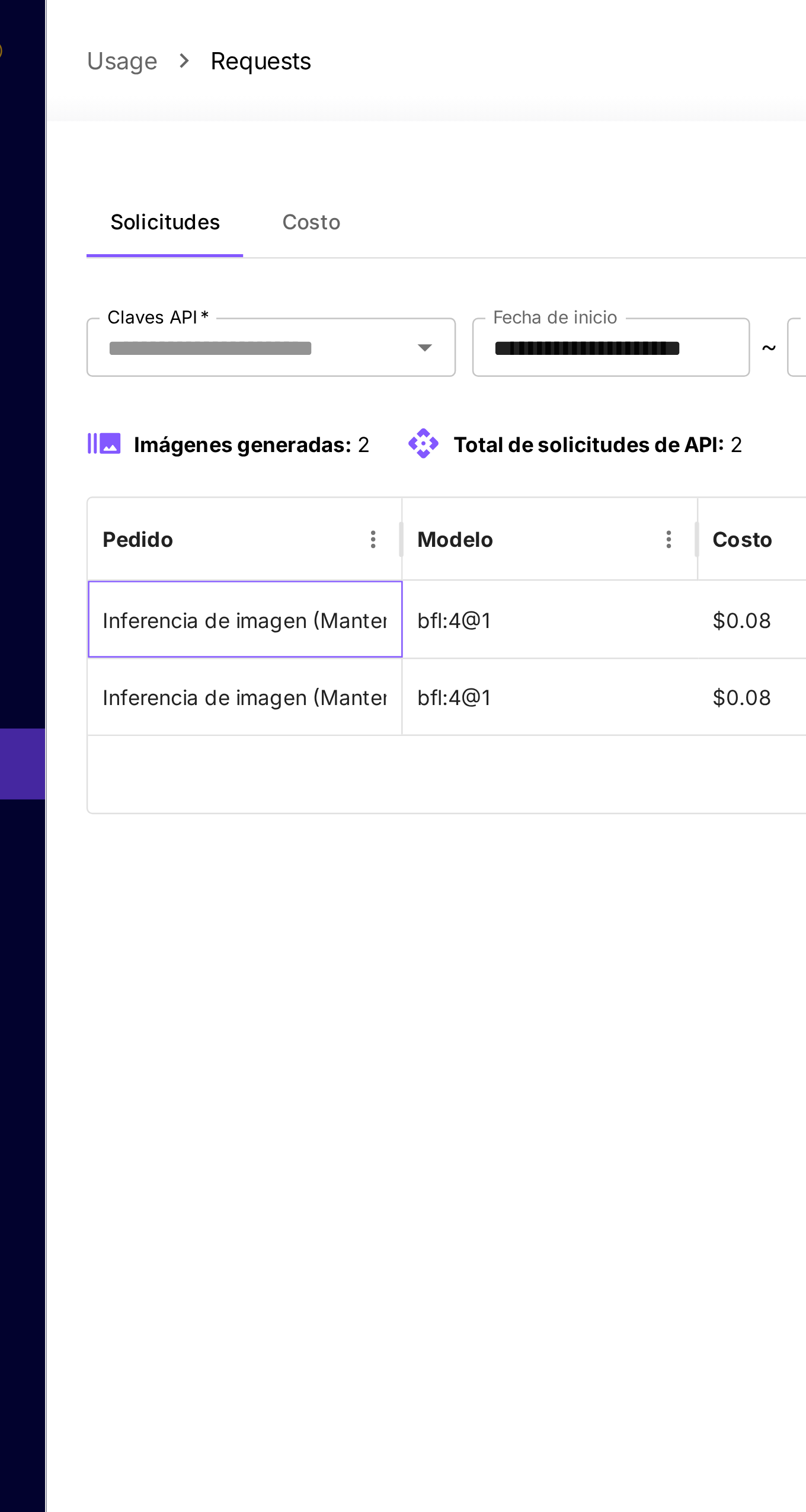
click at [192, 254] on font "Inferencia de imagen (Manteniendo la consistencia del personaje, con un estilo …" at bounding box center [513, 248] width 697 height 10
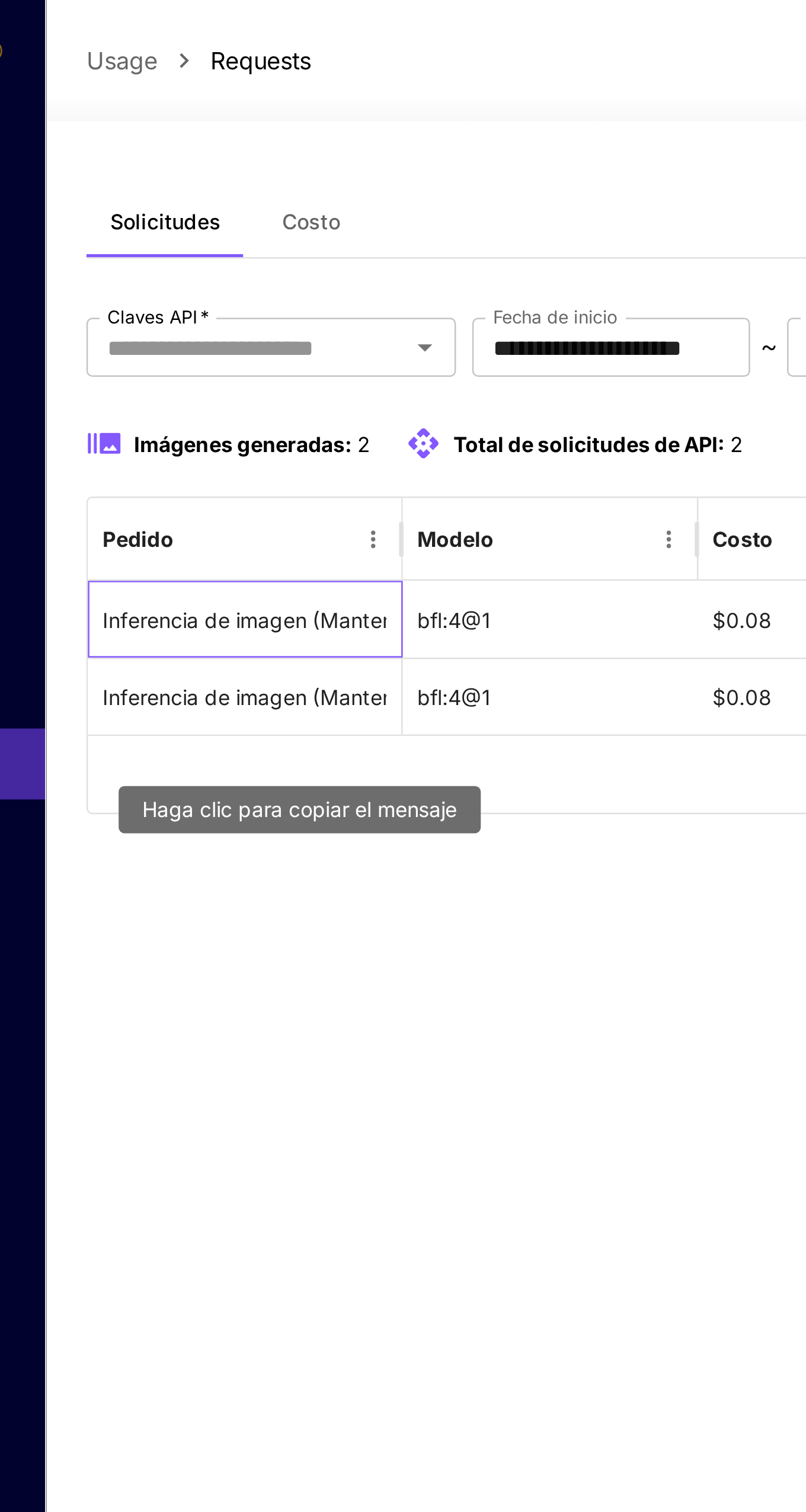
click at [178, 264] on div "Inferencia de imagen (Manteniendo la consistencia del personaje, con un estilo …" at bounding box center [222, 248] width 114 height 30
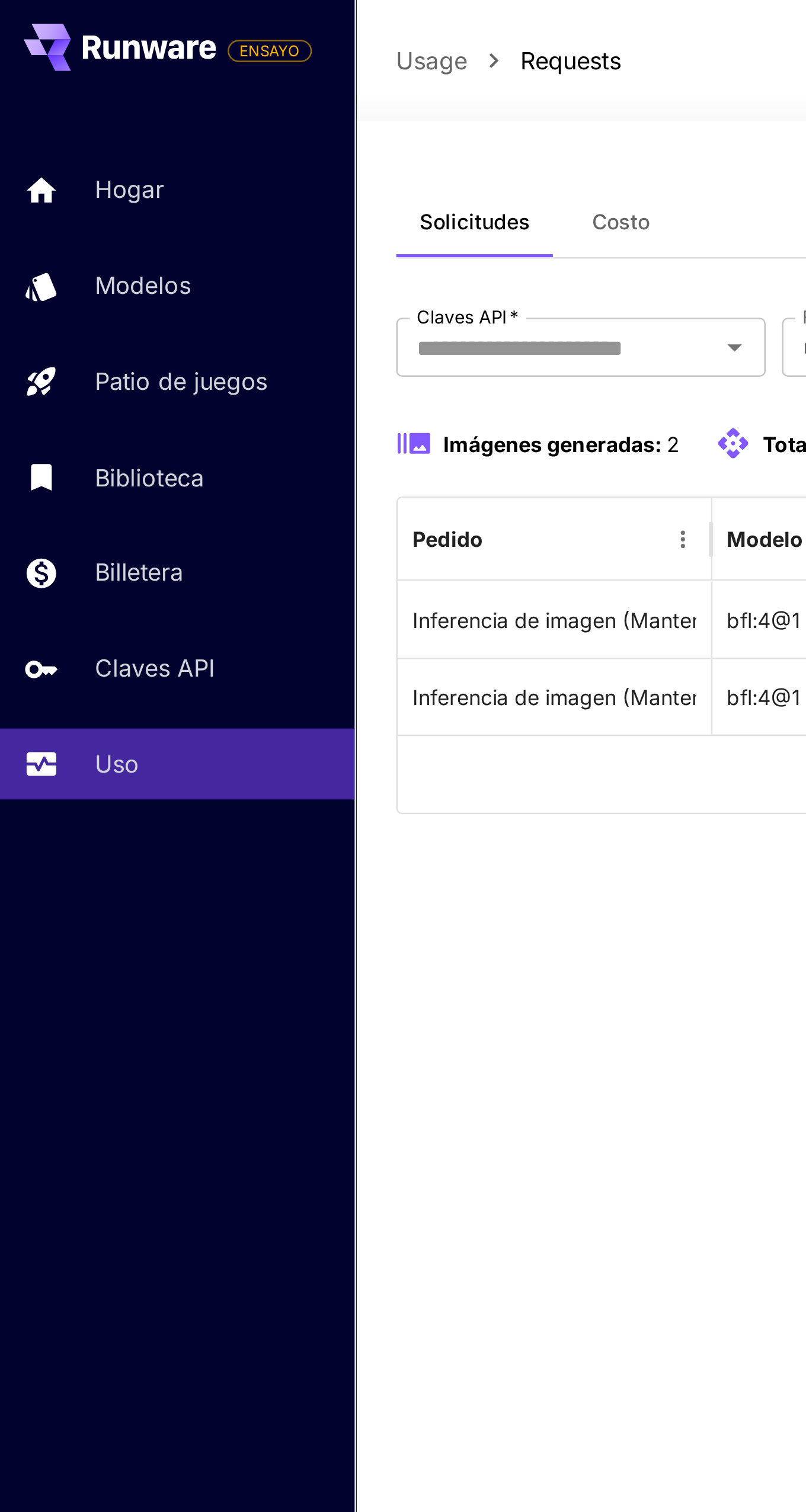
click at [35, 192] on link "Biblioteca" at bounding box center [71, 191] width 143 height 29
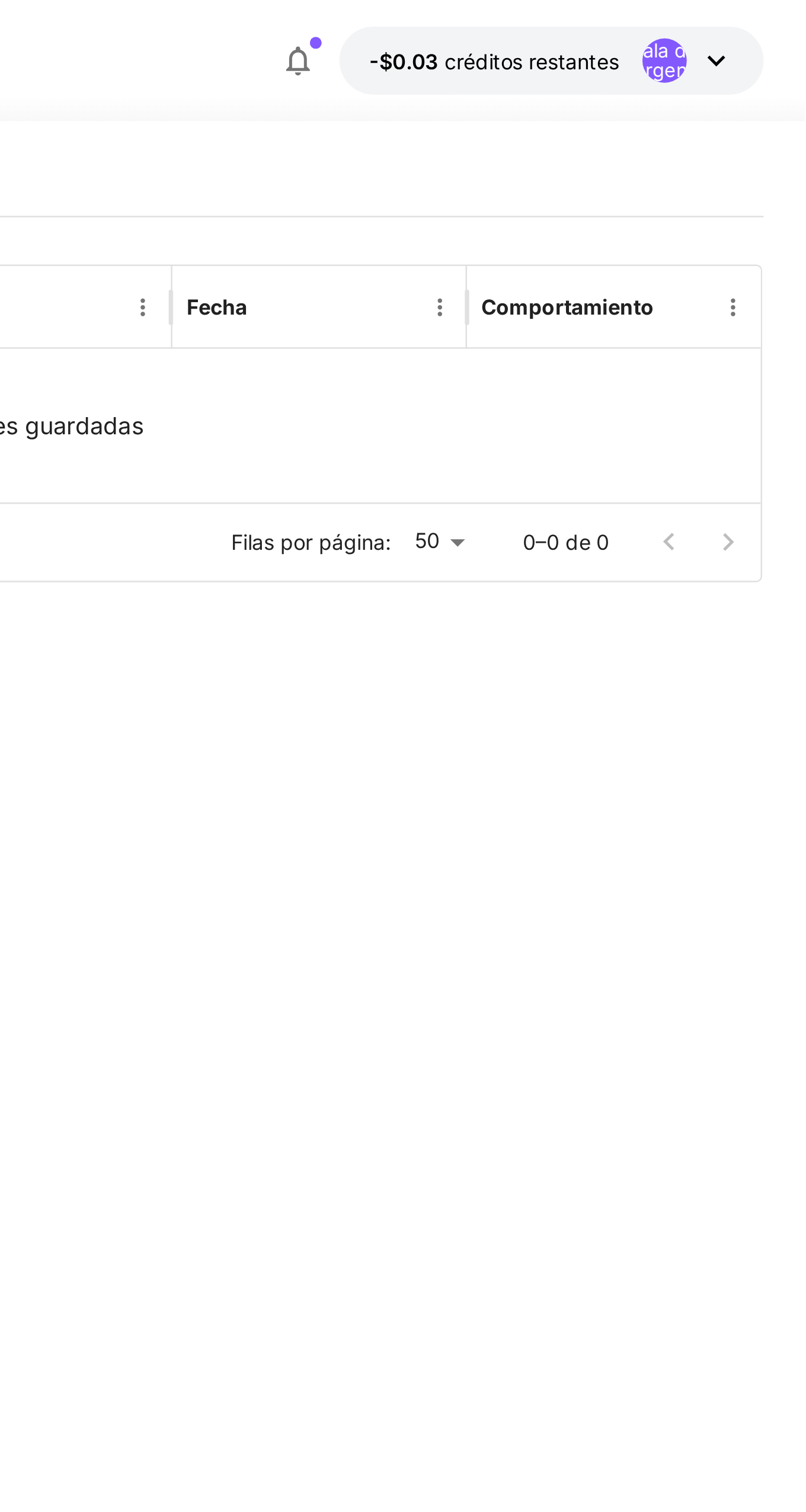
click at [778, 20] on button "-$0.03 créditos restantes Sala de emergencias" at bounding box center [704, 25] width 170 height 27
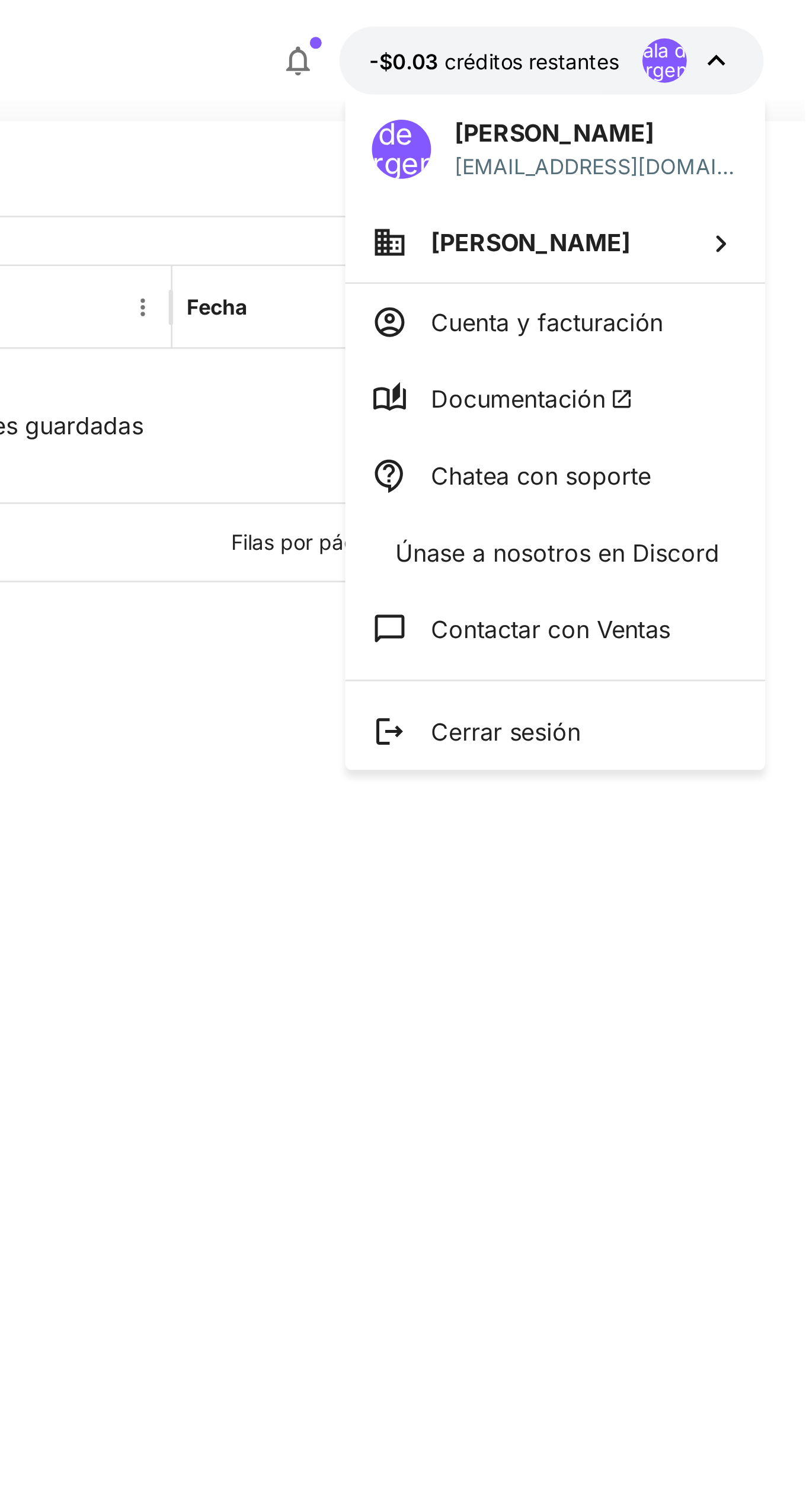
click at [653, 94] on li "[PERSON_NAME]" at bounding box center [706, 97] width 168 height 32
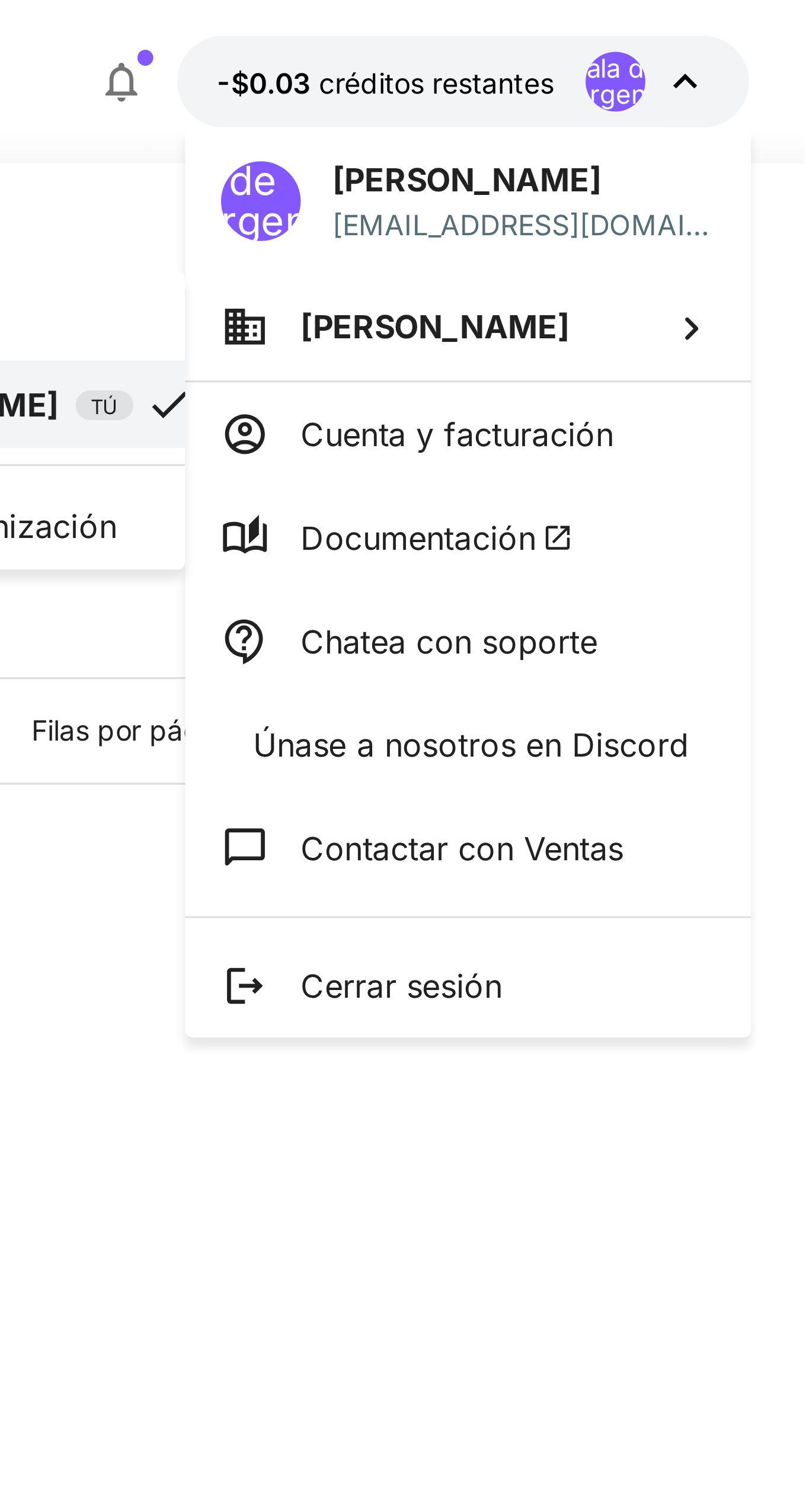
click at [659, 130] on div at bounding box center [403, 756] width 806 height 1512
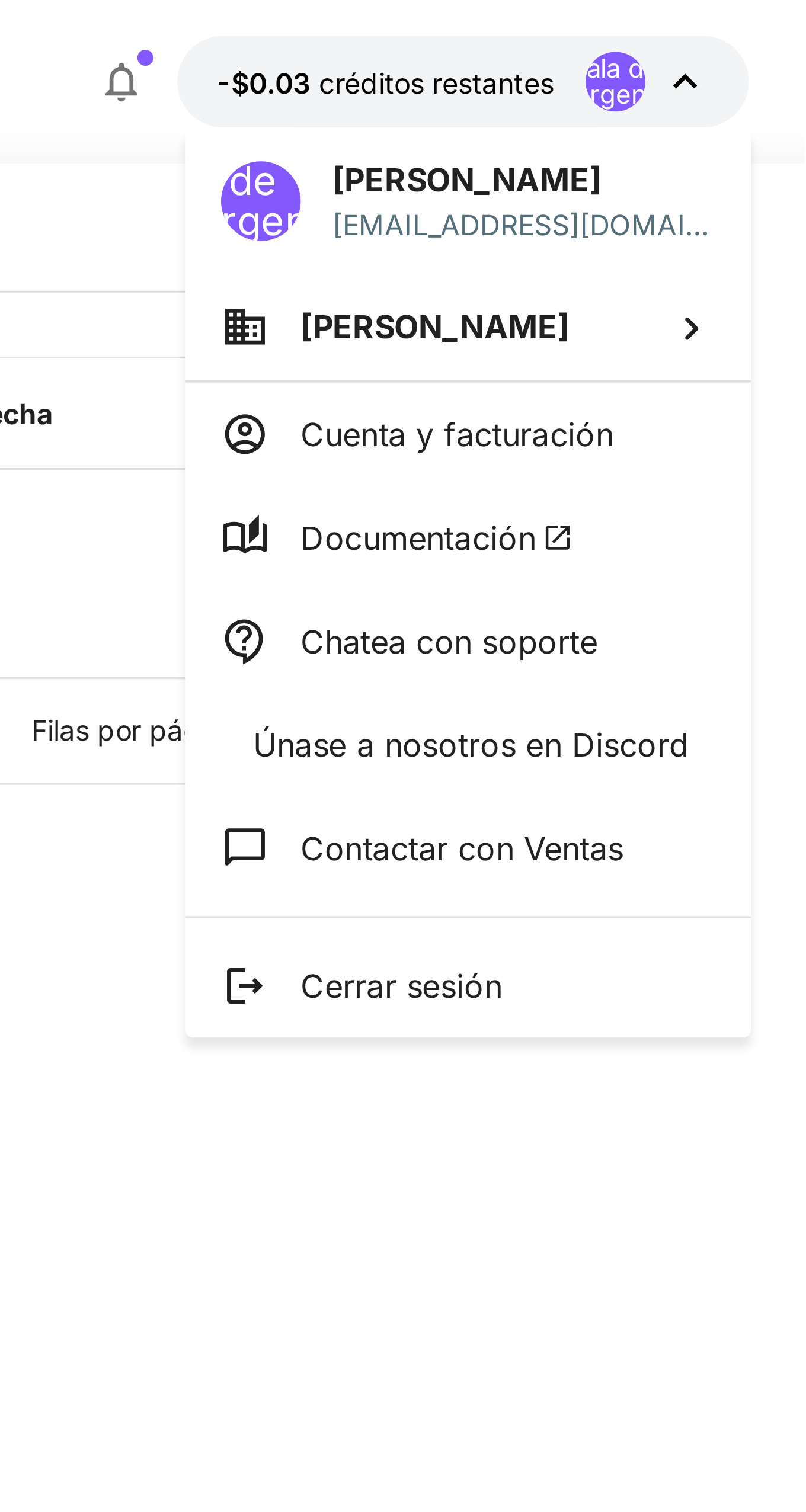
click at [693, 134] on font "Cuenta y facturación" at bounding box center [702, 129] width 93 height 12
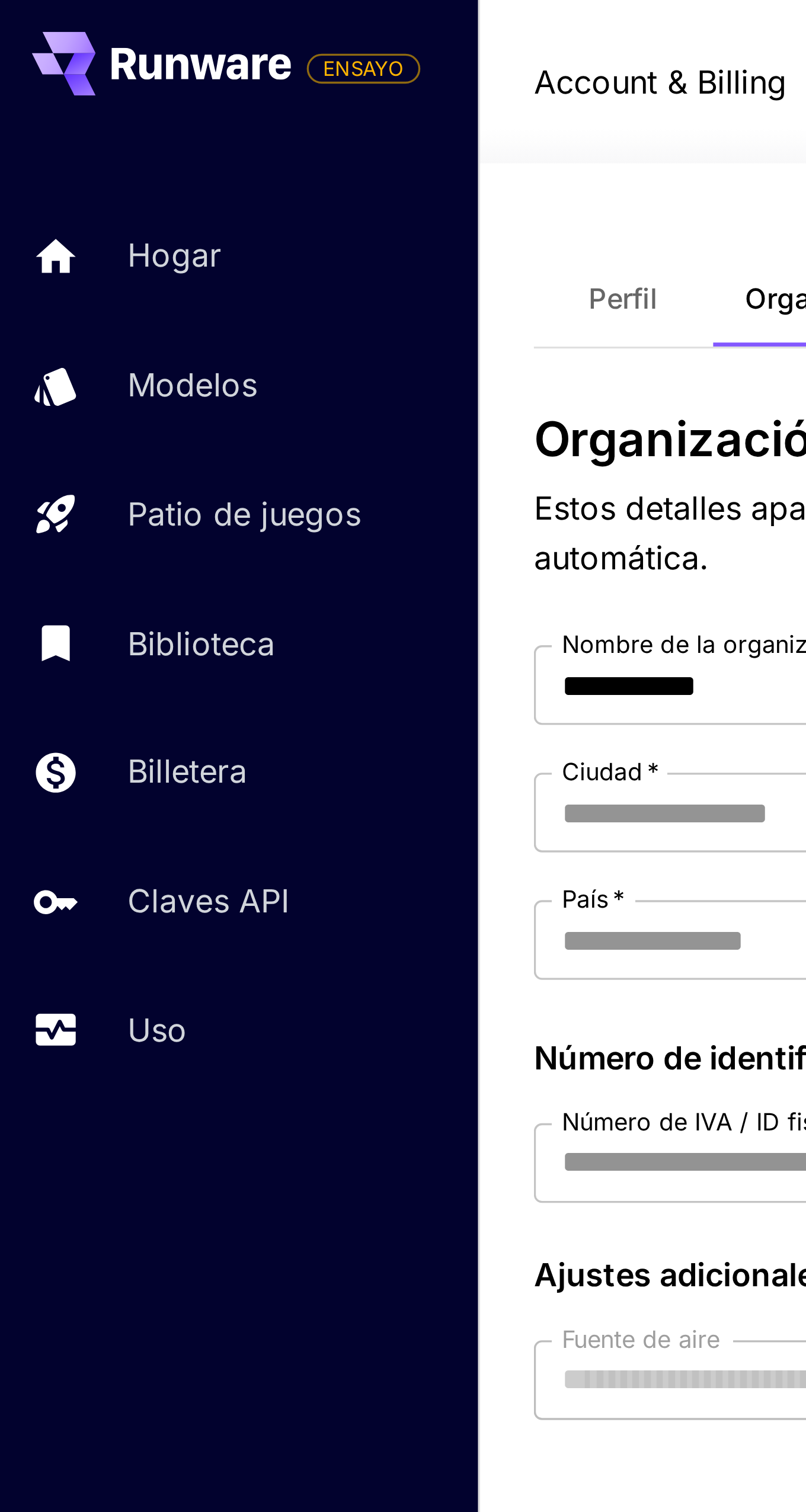
click at [29, 305] on link "Uso" at bounding box center [71, 306] width 143 height 29
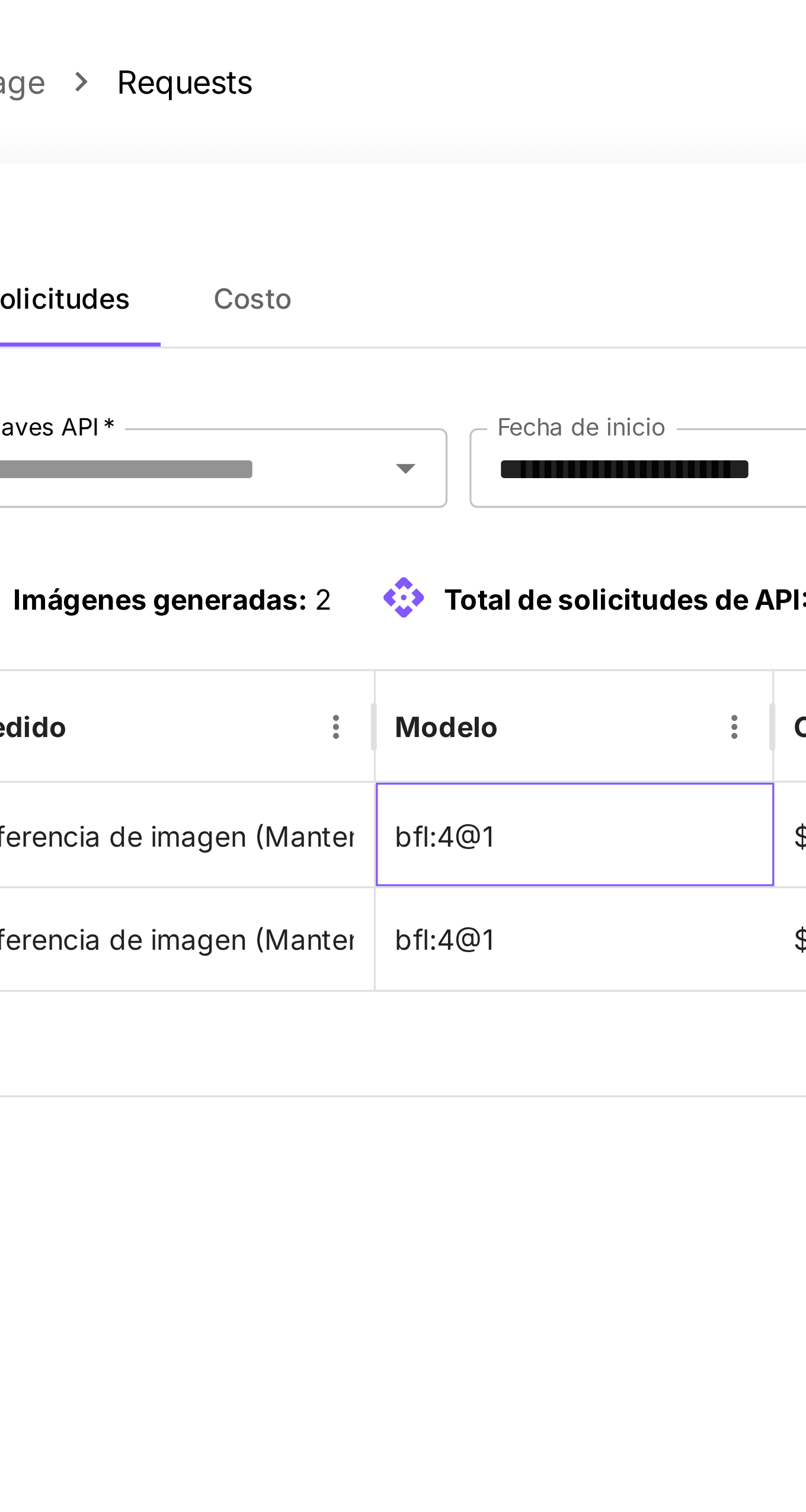
click at [302, 254] on font "bfl:4@1" at bounding box center [306, 248] width 29 height 10
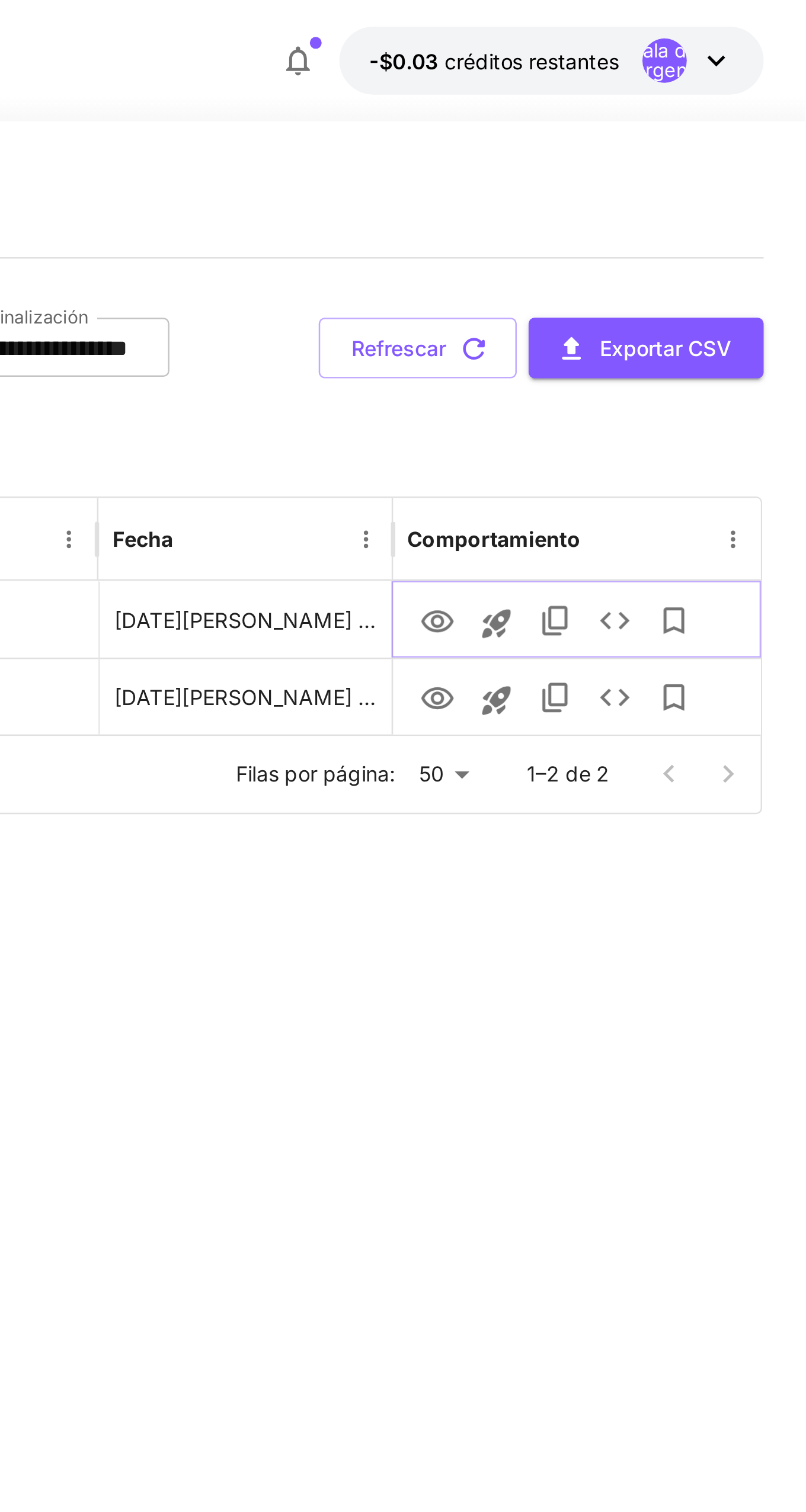
click at [676, 257] on icon "Lanzamiento en el patio de recreo" at bounding box center [682, 250] width 14 height 14
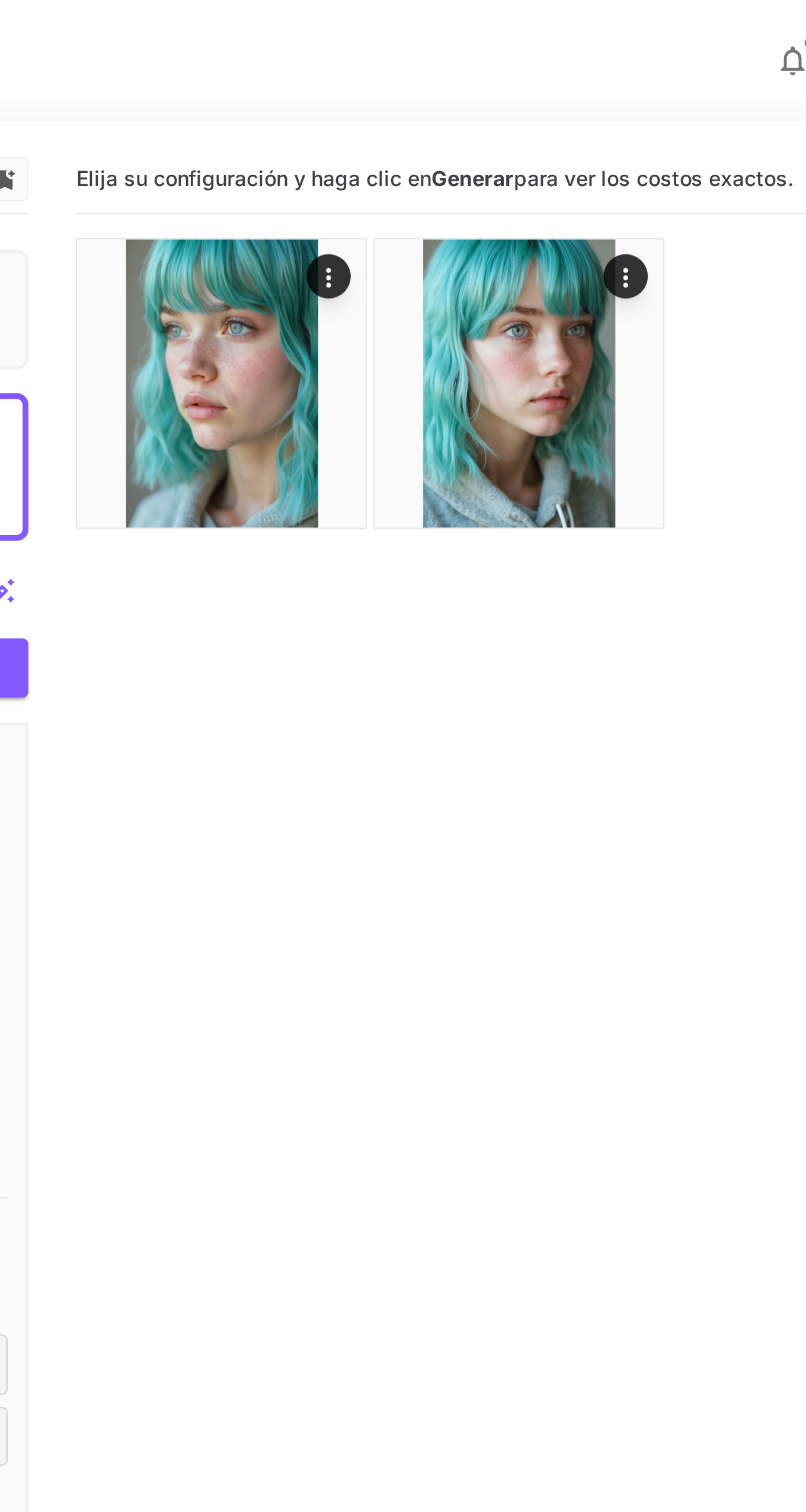
click at [360, 141] on img at bounding box center [371, 153] width 115 height 115
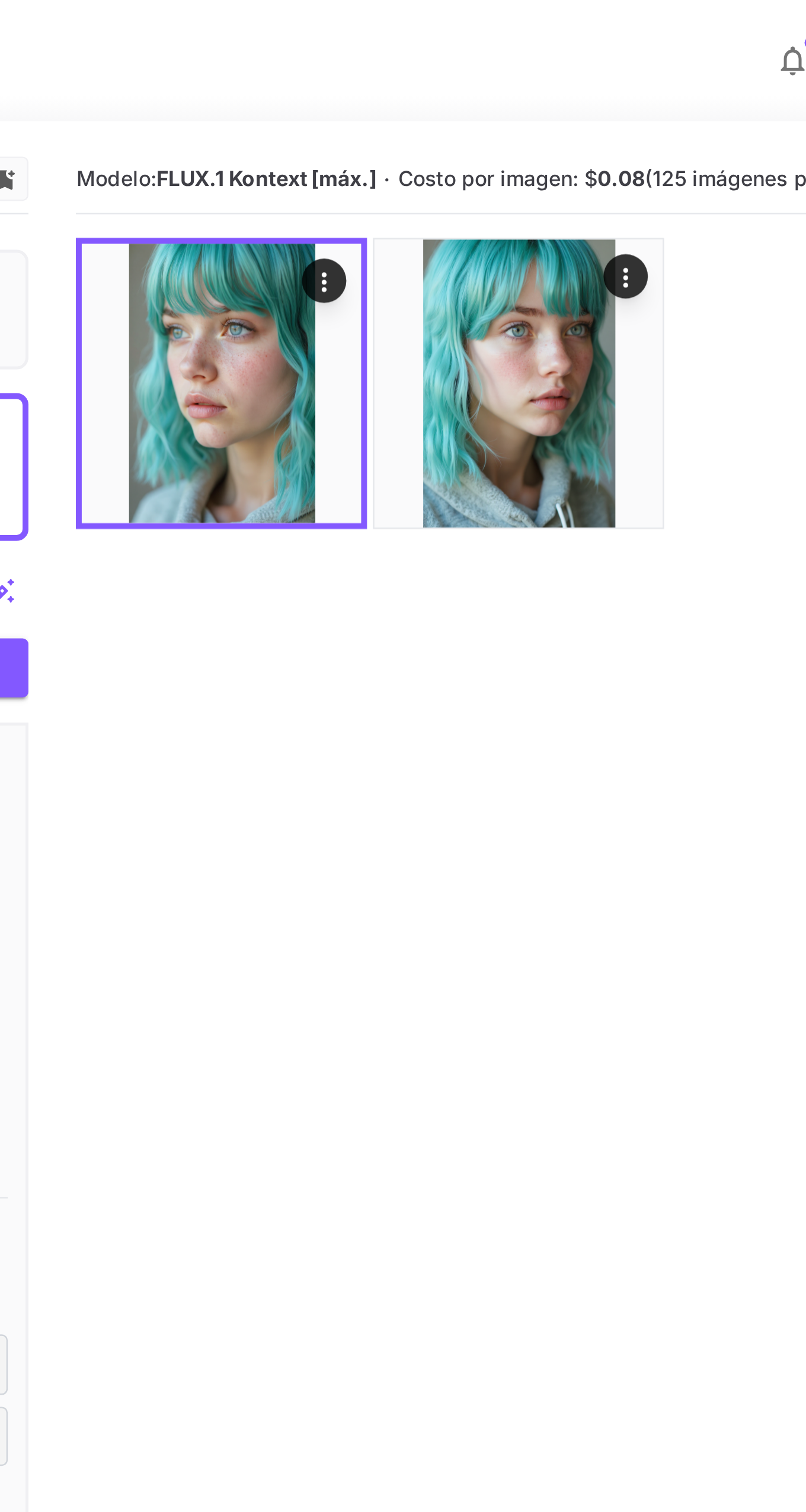
click at [413, 112] on icon "Comportamiento" at bounding box center [413, 112] width 2 height 7
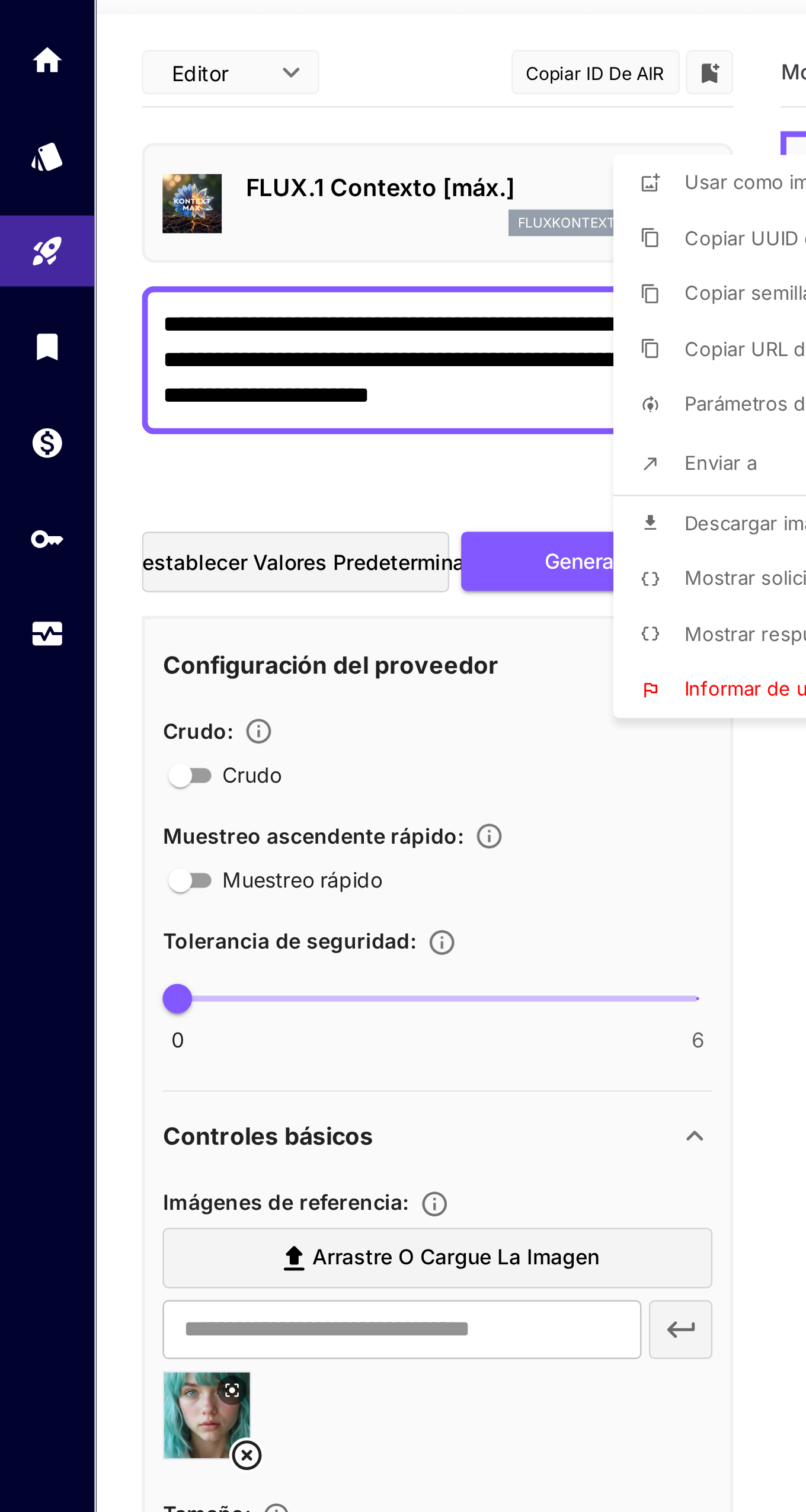
click at [94, 599] on div at bounding box center [403, 756] width 806 height 1512
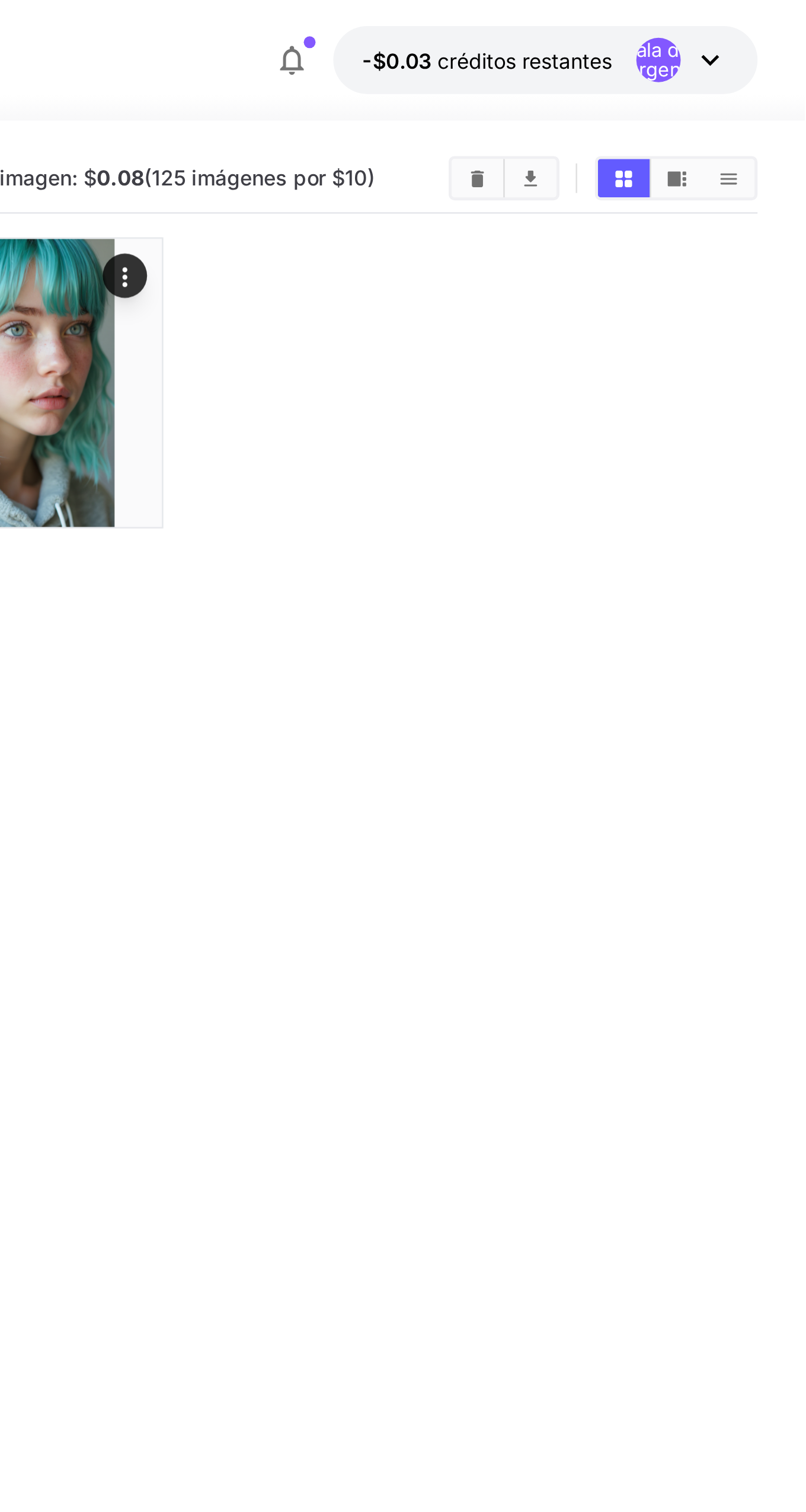
click at [676, 72] on icon "Imágenes claras" at bounding box center [675, 72] width 5 height 7
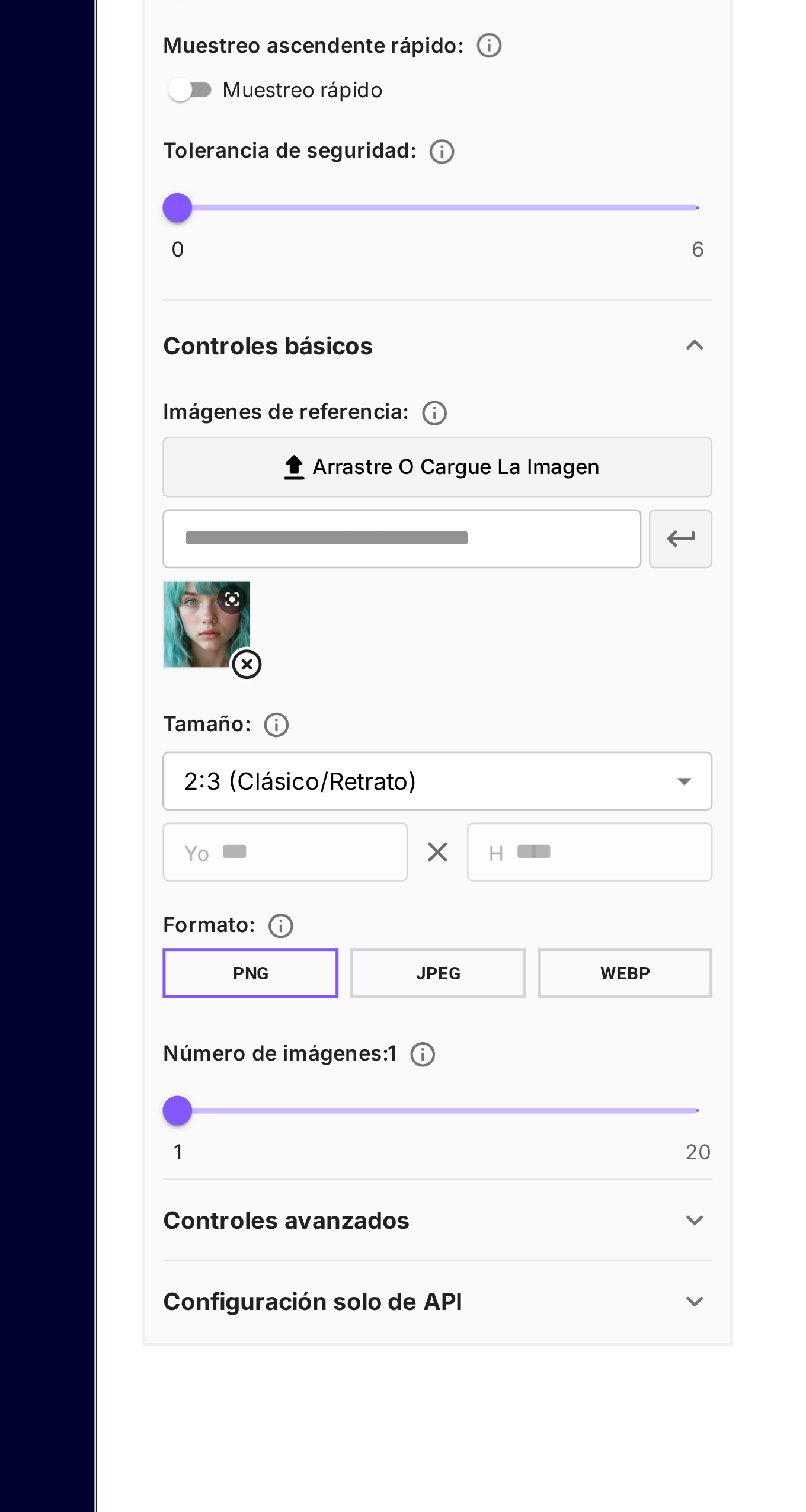
click at [98, 599] on button at bounding box center [93, 600] width 12 height 12
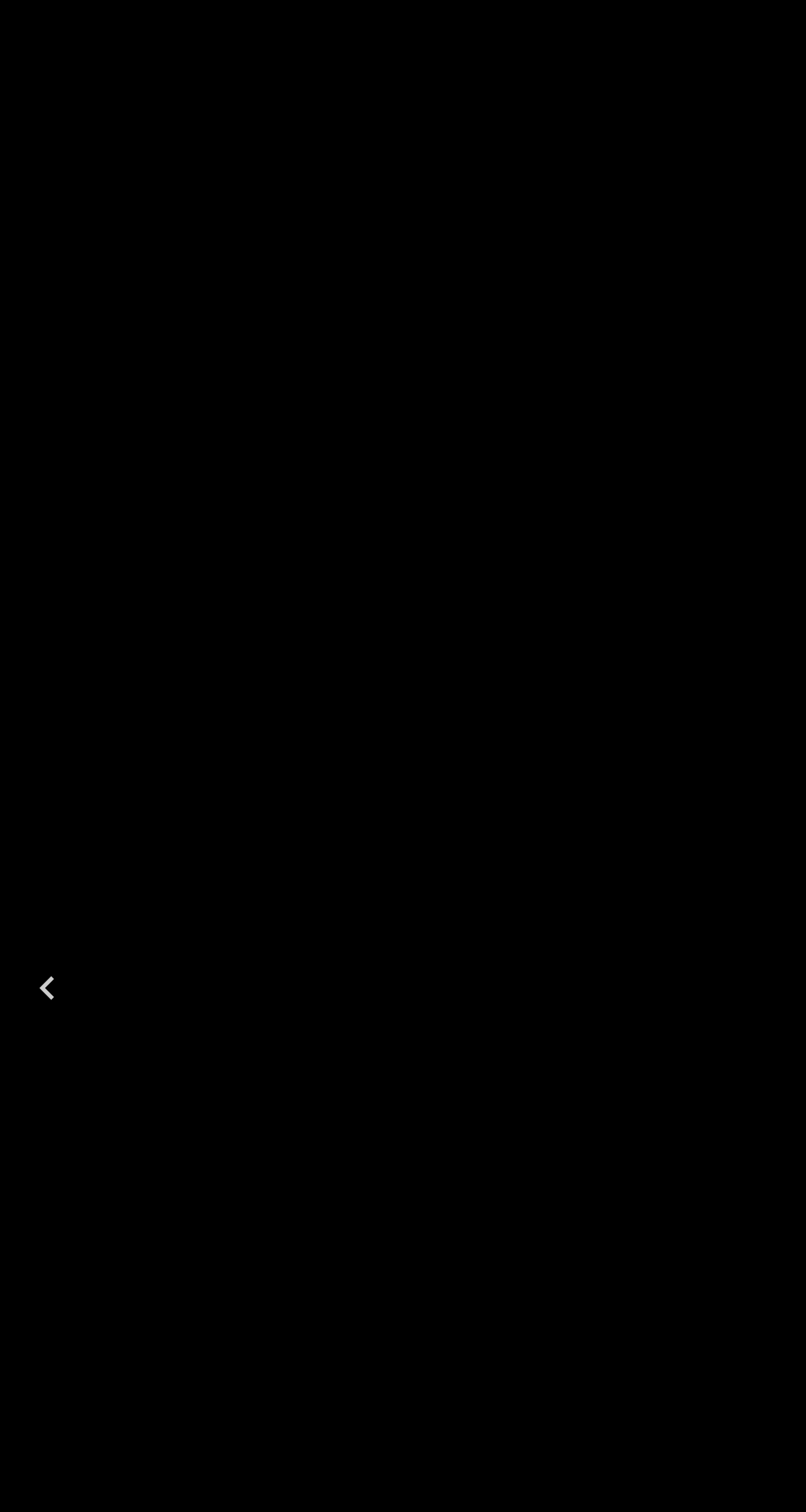
click at [98, 597] on div at bounding box center [403, 756] width 806 height 1512
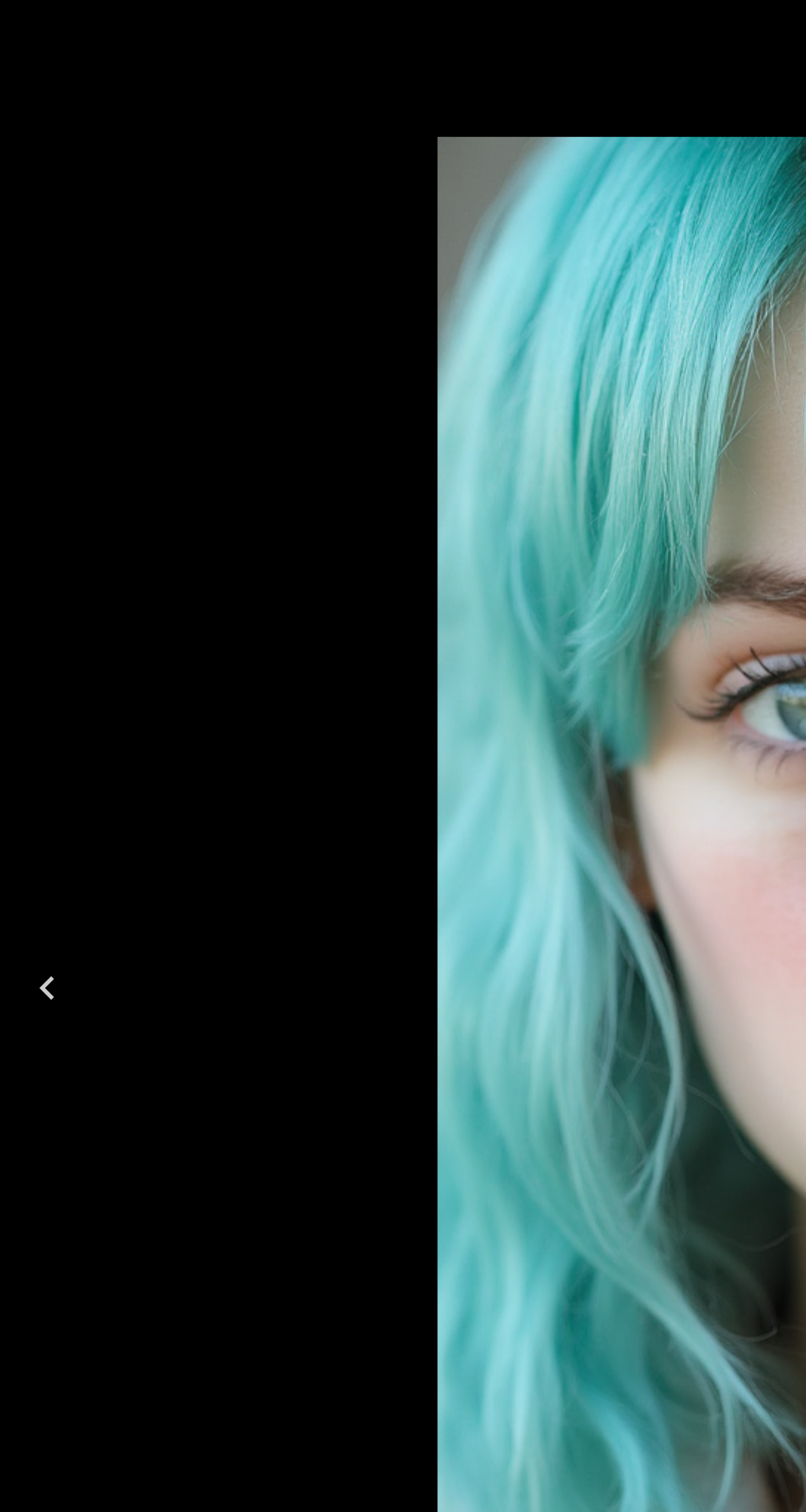
click at [17, 766] on icon "Previous" at bounding box center [19, 756] width 19 height 19
click at [229, 640] on img at bounding box center [402, 755] width 455 height 682
click at [213, 658] on img at bounding box center [402, 755] width 455 height 682
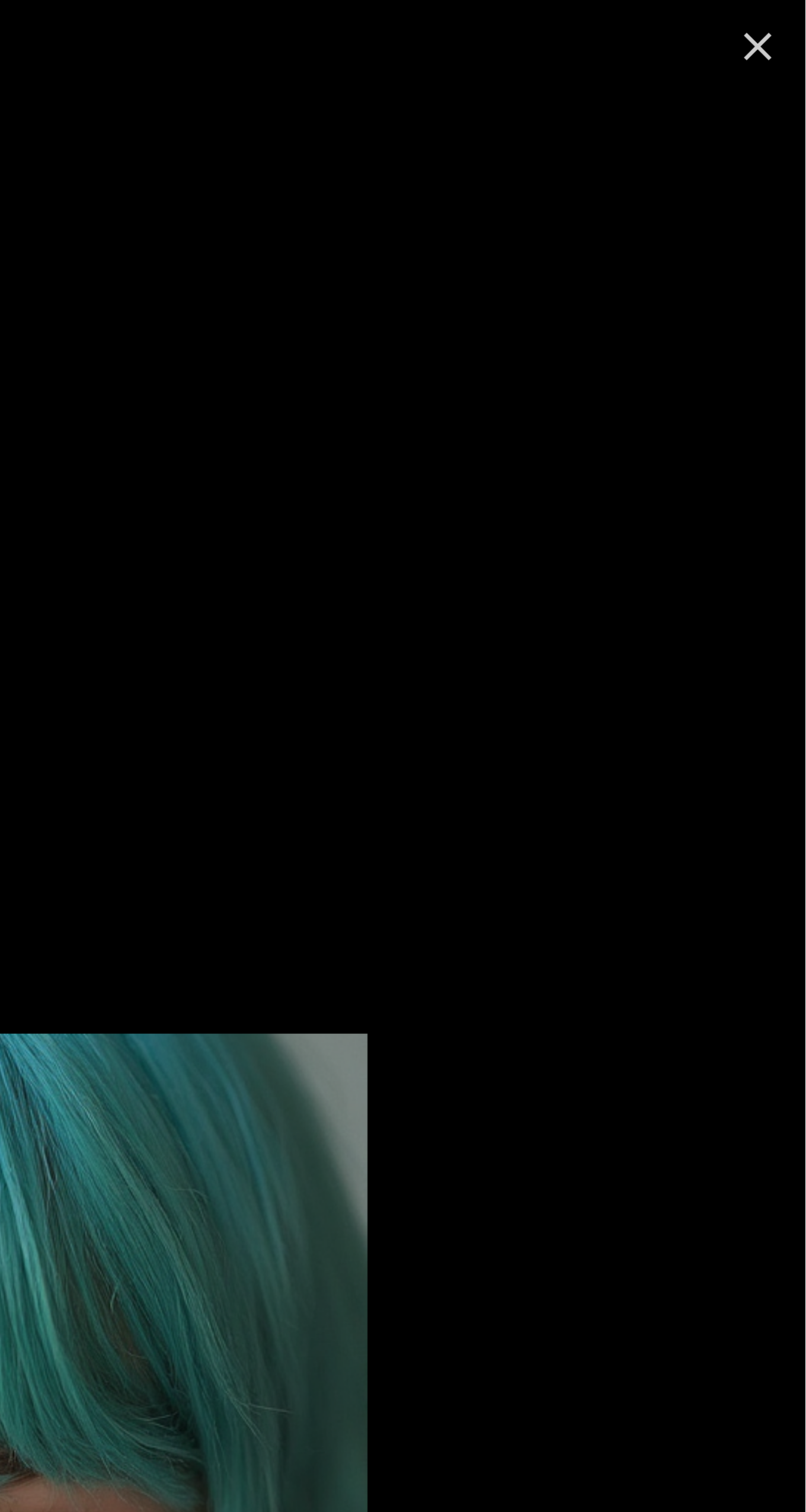
click at [797, 17] on button "Close" at bounding box center [787, 19] width 29 height 29
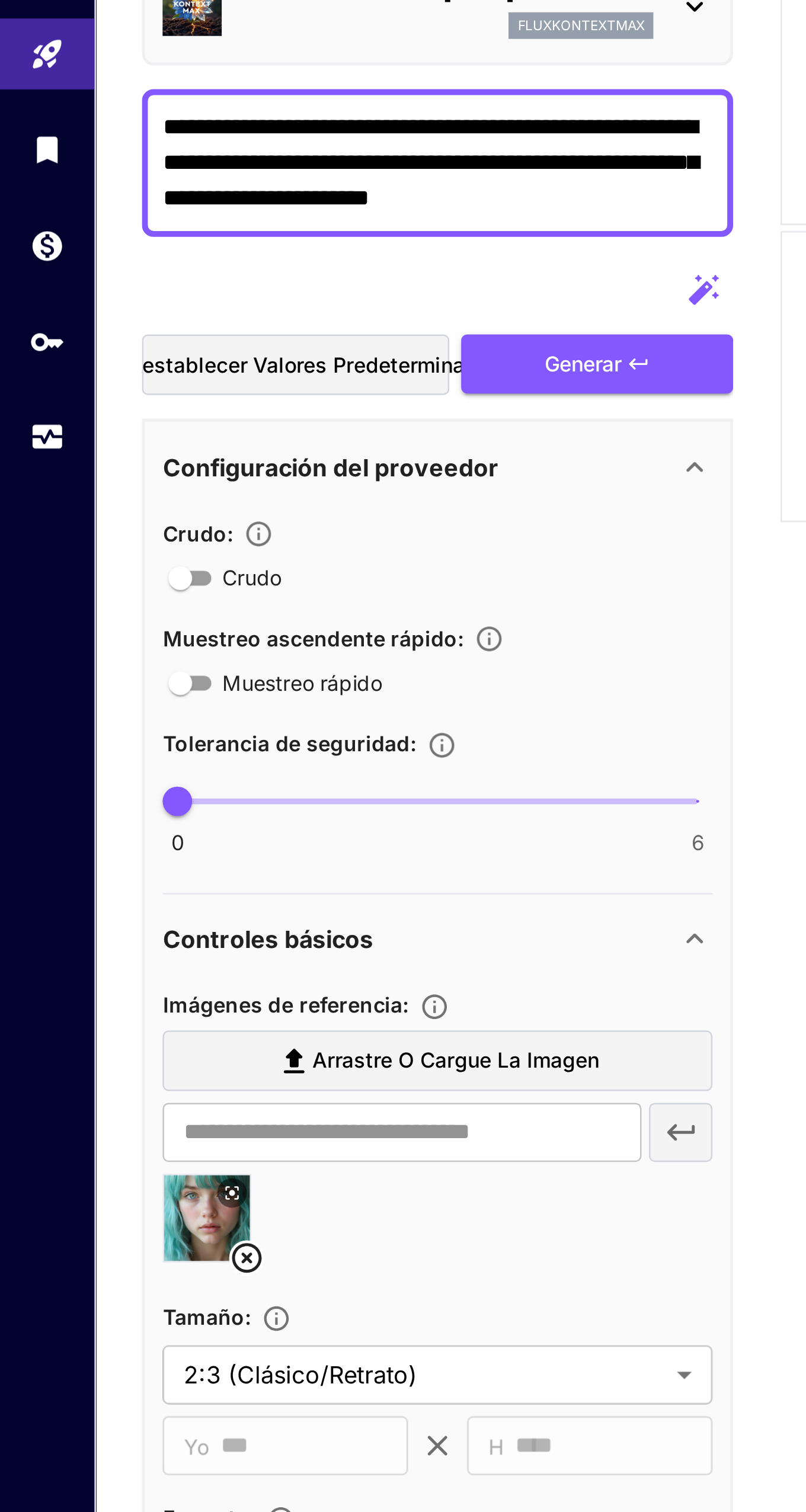
click at [94, 596] on icon at bounding box center [93, 600] width 7 height 7
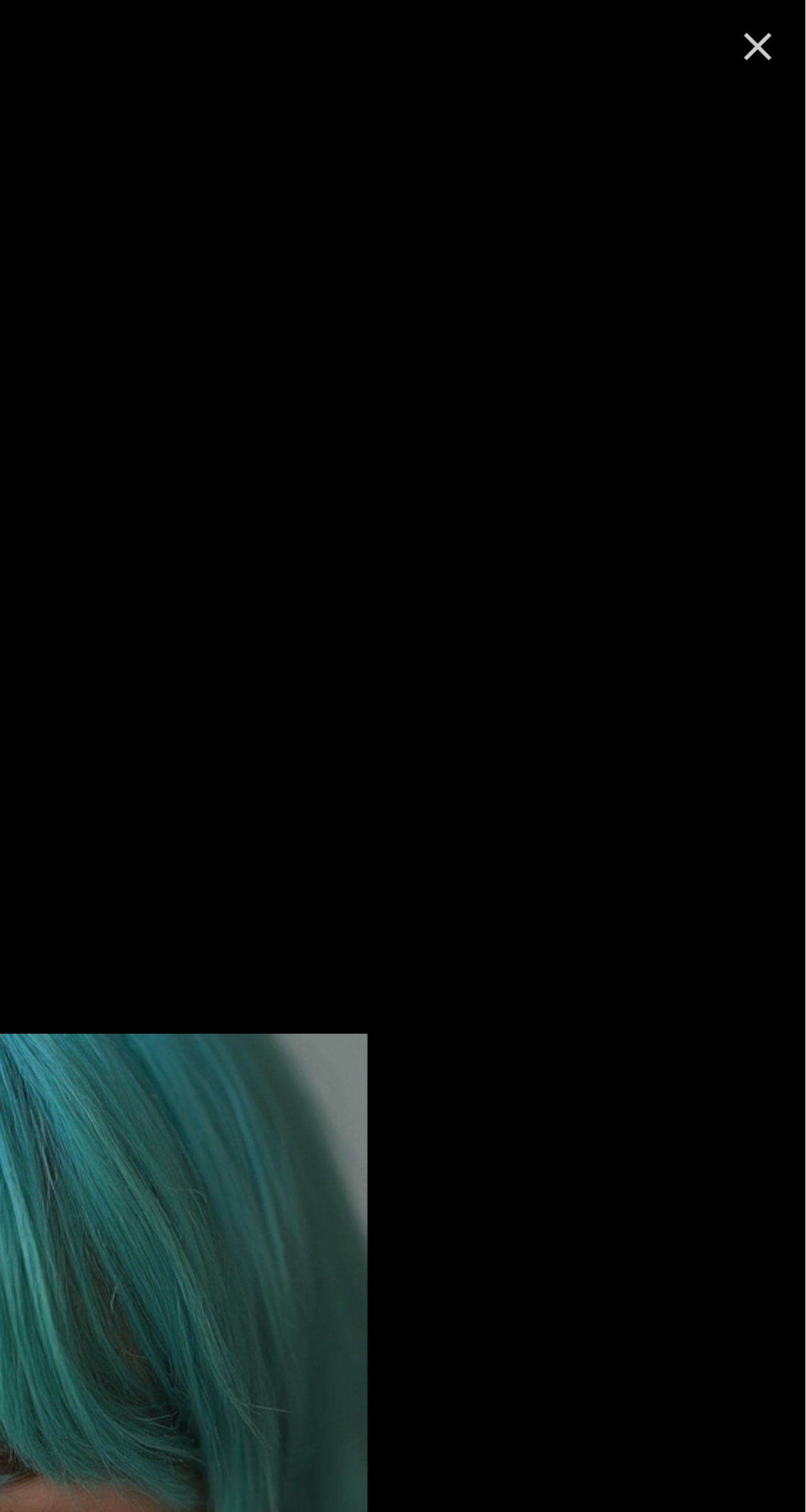
click at [790, 13] on icon "Close" at bounding box center [787, 19] width 19 height 19
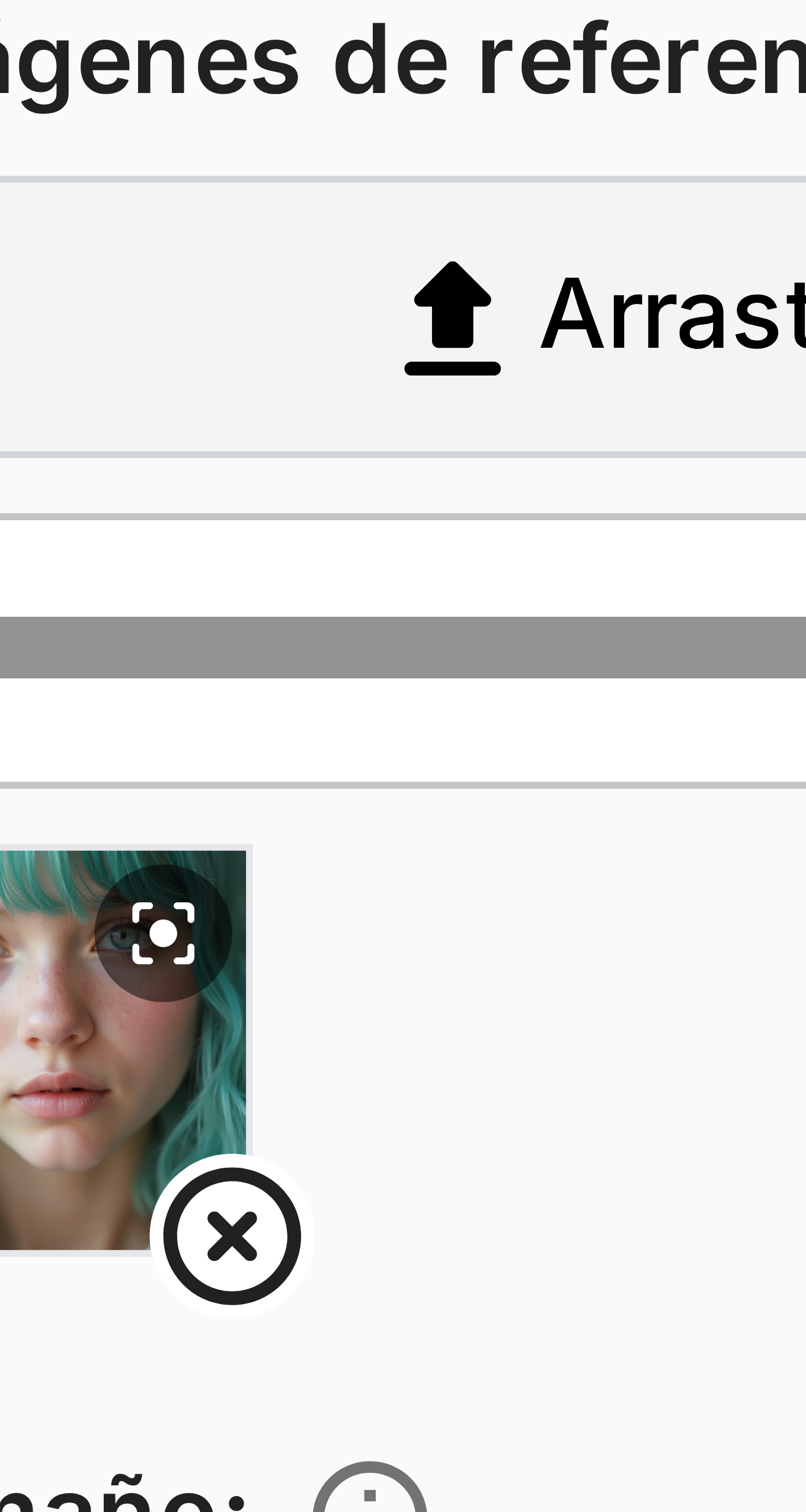
click at [100, 625] on icon at bounding box center [98, 626] width 12 height 12
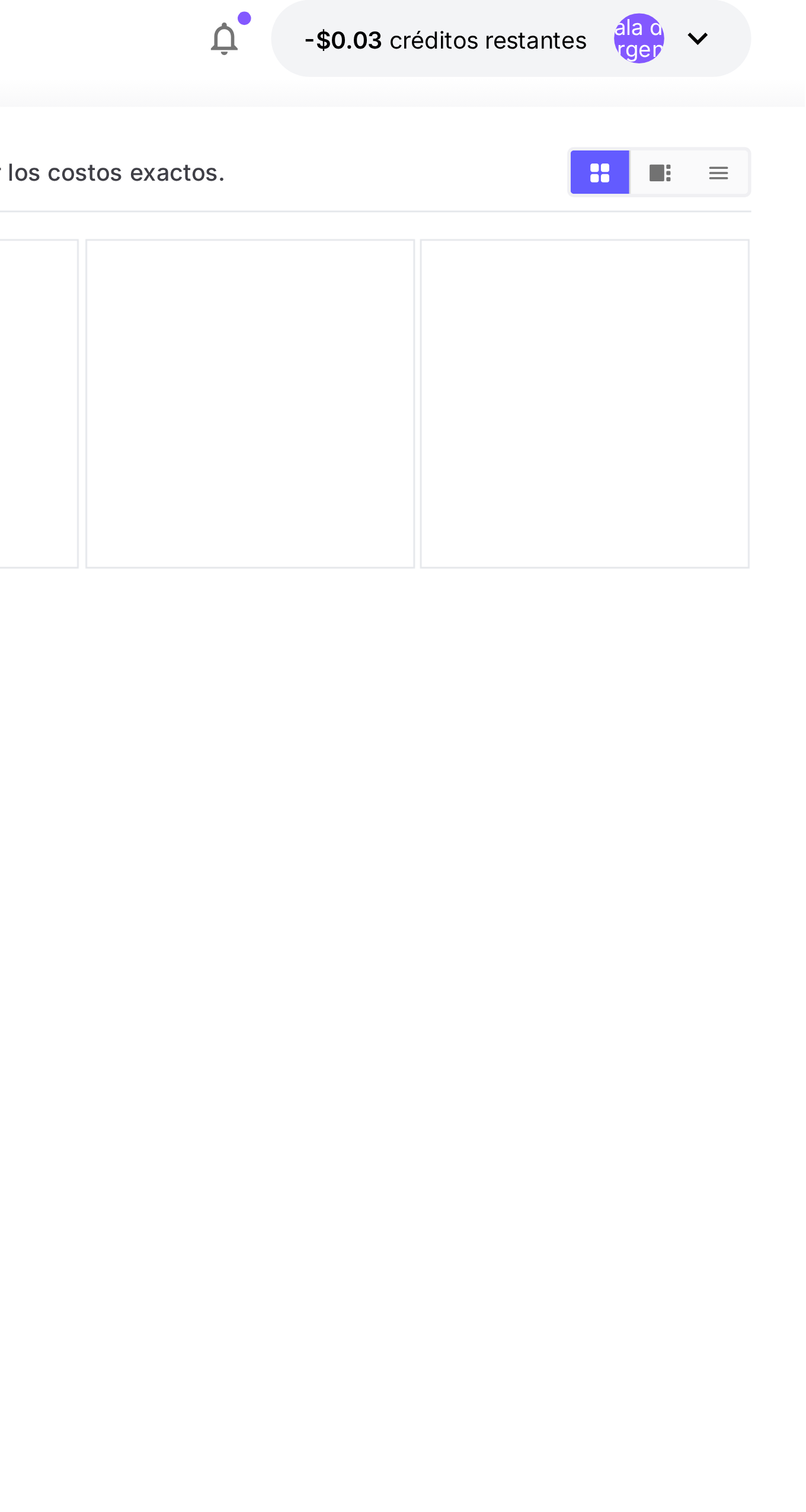
type textarea "*"
click at [760, 14] on button "-$0.03 créditos restantes Sala de emergencias" at bounding box center [702, 25] width 170 height 27
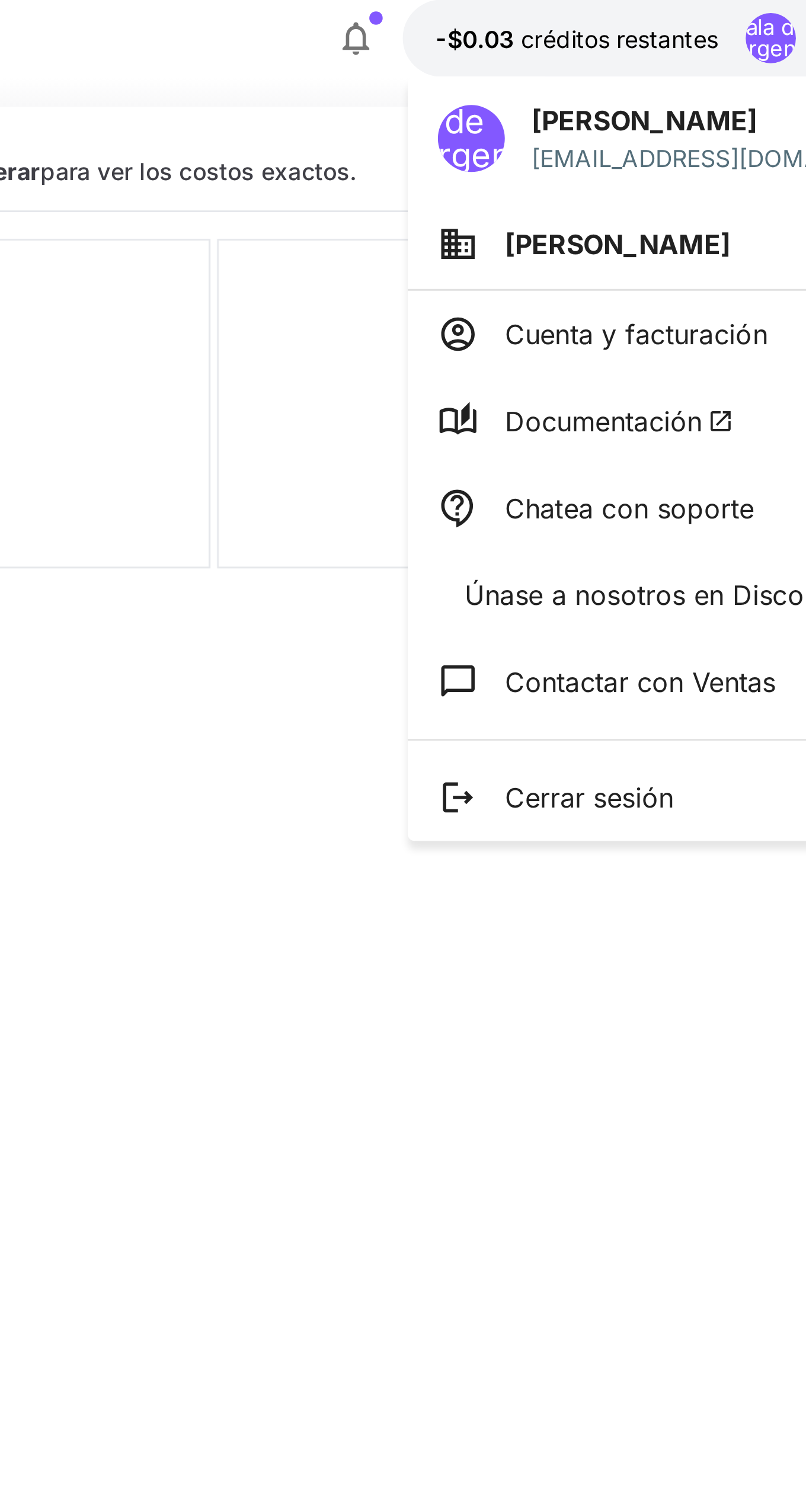
click at [672, 288] on font "Cerrar sesión" at bounding box center [683, 293] width 60 height 12
